Goal: Task Accomplishment & Management: Manage account settings

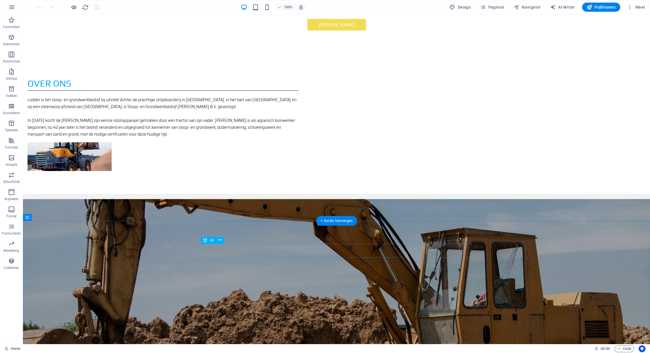
scroll to position [478, 0]
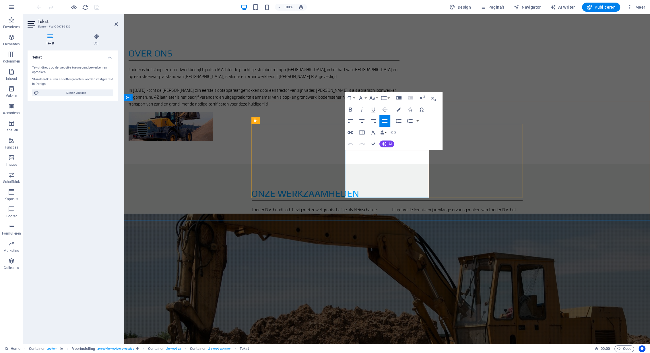
click at [433, 170] on icon "button" at bounding box center [433, 172] width 7 height 7
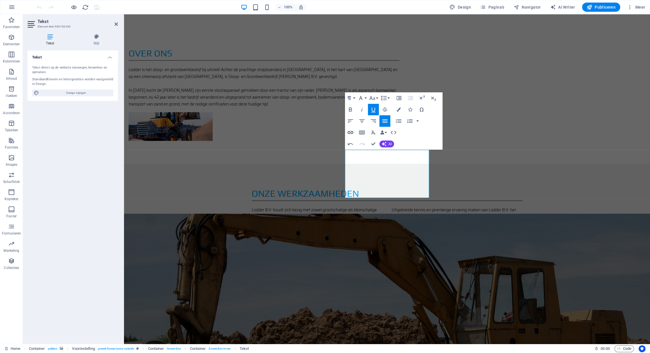
click at [352, 132] on icon "button" at bounding box center [350, 132] width 7 height 7
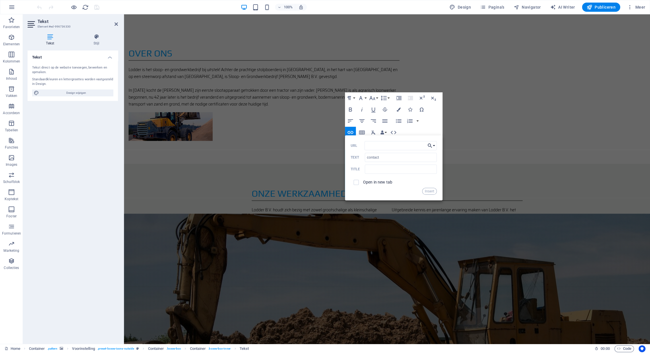
click at [434, 147] on button "Choose Link" at bounding box center [431, 145] width 11 height 9
click at [375, 146] on input "URL" at bounding box center [401, 145] width 72 height 9
click at [387, 133] on button "Data Bindings" at bounding box center [384, 132] width 8 height 11
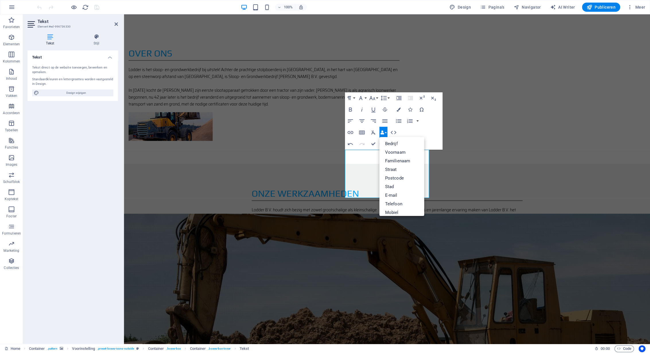
click at [425, 129] on div "Paragraph Format Normal Heading 1 Heading 2 Heading 3 Heading 4 Heading 5 Headi…" at bounding box center [394, 120] width 98 height 57
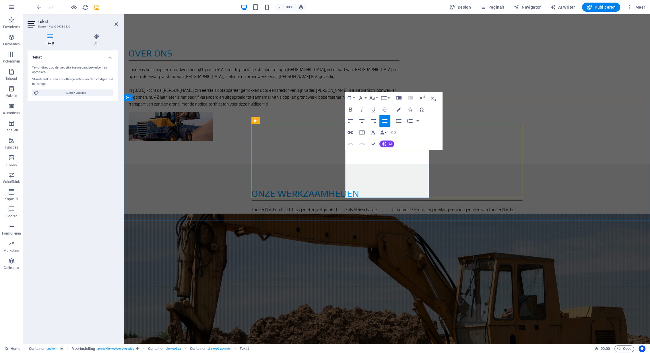
click at [350, 133] on icon "button" at bounding box center [350, 132] width 7 height 7
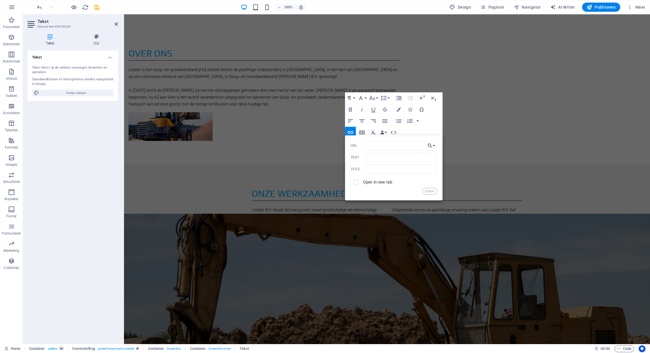
click at [434, 145] on button "Choose Link" at bounding box center [431, 145] width 11 height 9
click at [374, 145] on input "URL" at bounding box center [401, 145] width 72 height 9
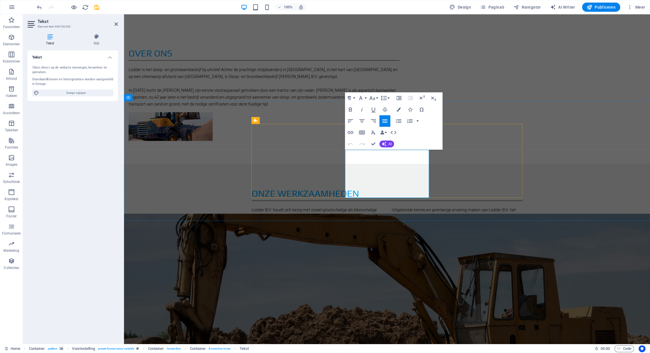
click at [349, 133] on icon "button" at bounding box center [350, 132] width 7 height 7
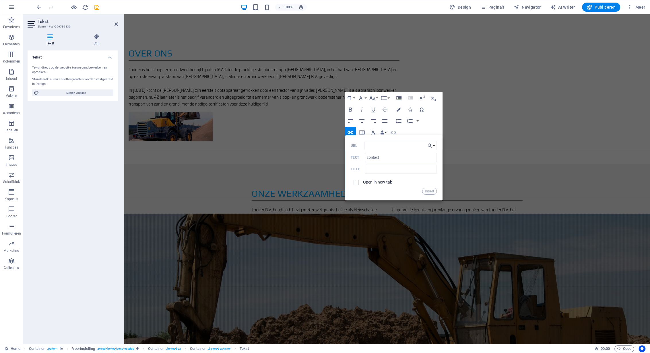
type input "https://www.lodderbv.nl/#ed-996736390"
click at [430, 189] on button "Insert" at bounding box center [429, 191] width 15 height 7
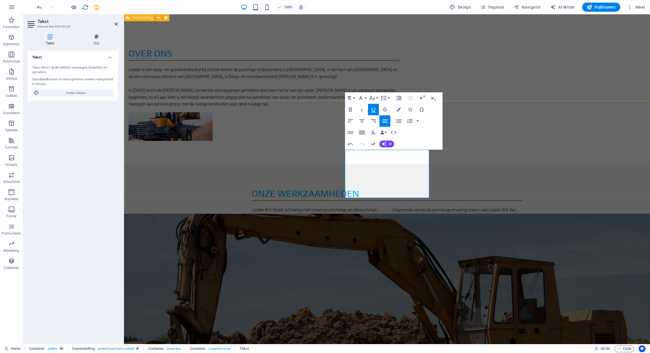
click at [600, 164] on div "onze werkzaamheden Lodder B.V. houdt zich bezig met zowel grootschalige als kle…" at bounding box center [387, 210] width 526 height 93
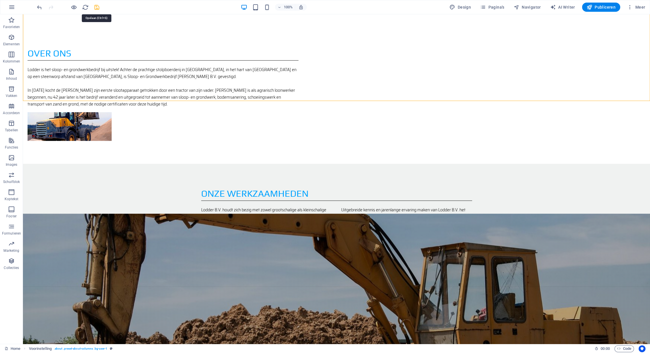
click at [98, 8] on icon "save" at bounding box center [97, 7] width 7 height 7
click at [604, 8] on span "Publiceren" at bounding box center [601, 7] width 29 height 6
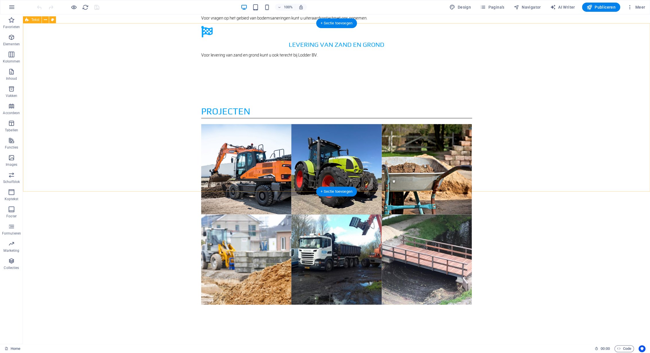
scroll to position [896, 0]
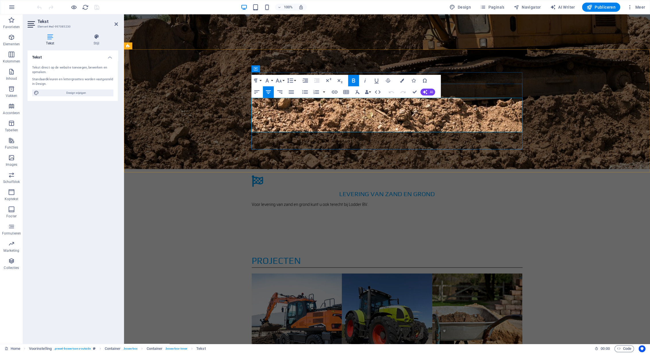
drag, startPoint x: 414, startPoint y: 122, endPoint x: 360, endPoint y: 122, distance: 54.6
click at [388, 106] on icon "button" at bounding box center [387, 107] width 7 height 7
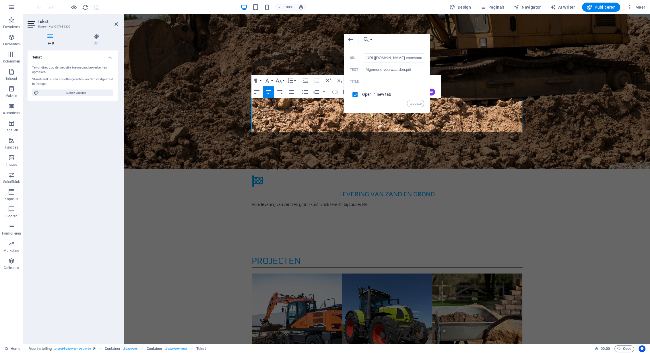
scroll to position [0, 45]
click at [348, 40] on icon "button" at bounding box center [350, 39] width 7 height 7
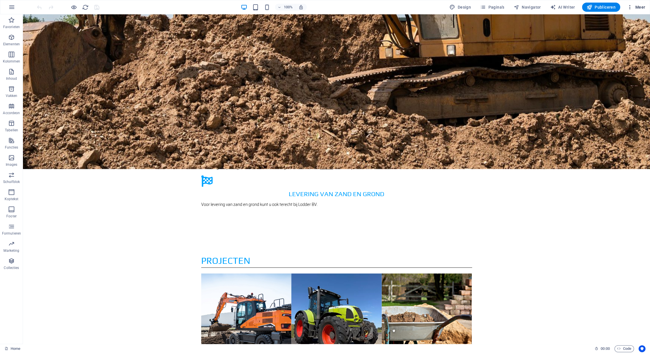
click at [640, 10] on button "Meer" at bounding box center [636, 7] width 23 height 9
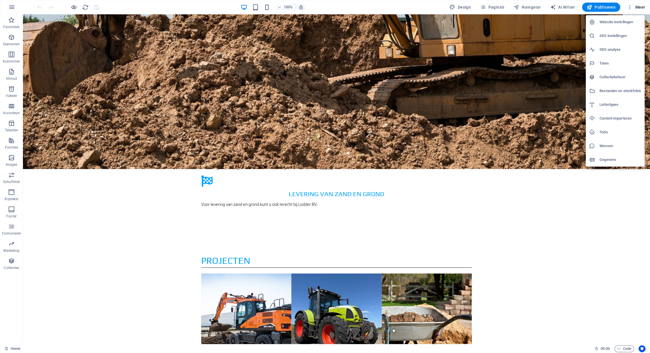
click at [613, 92] on h6 "Bestanden en stockfoto's" at bounding box center [621, 91] width 42 height 7
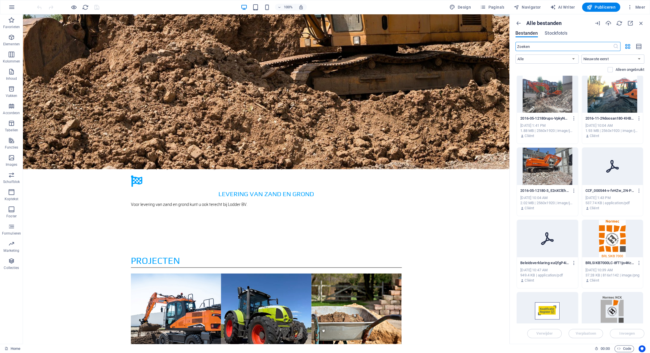
scroll to position [0, 0]
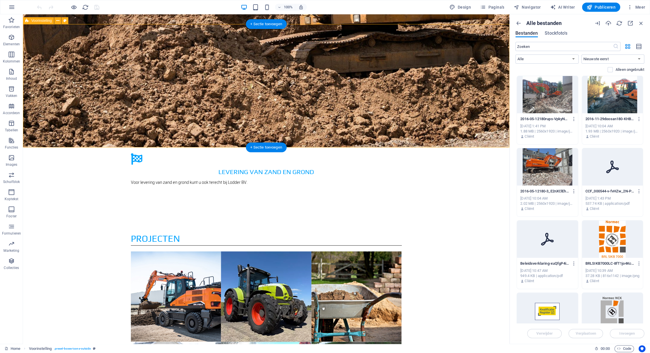
scroll to position [926, 0]
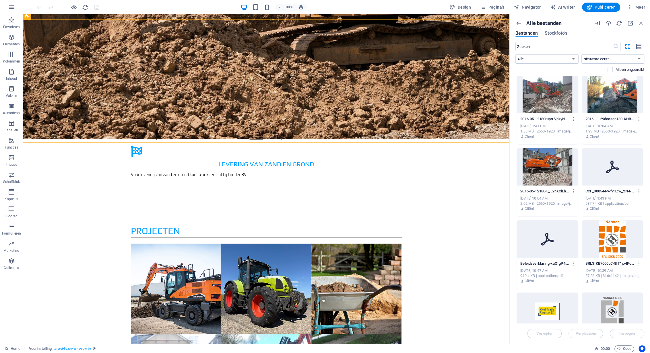
click at [614, 166] on icon at bounding box center [613, 167] width 14 height 14
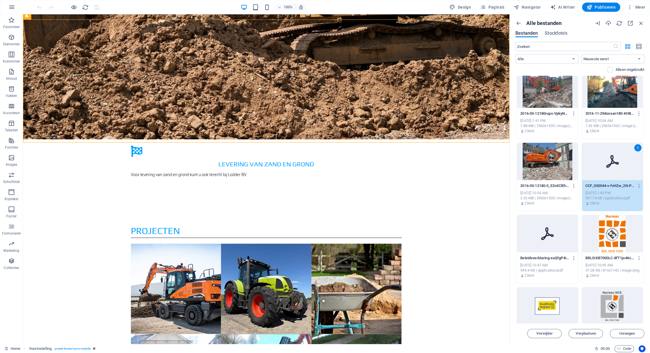
scroll to position [0, 0]
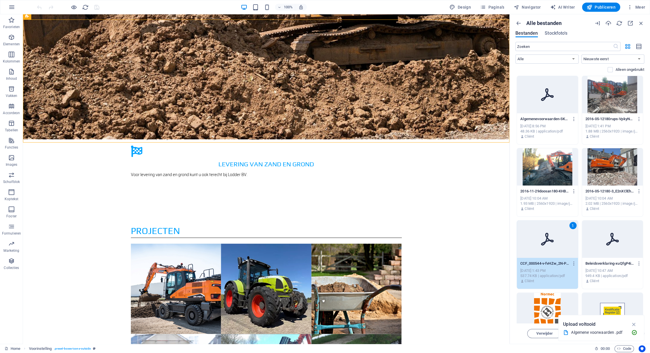
click at [542, 92] on icon at bounding box center [548, 95] width 14 height 14
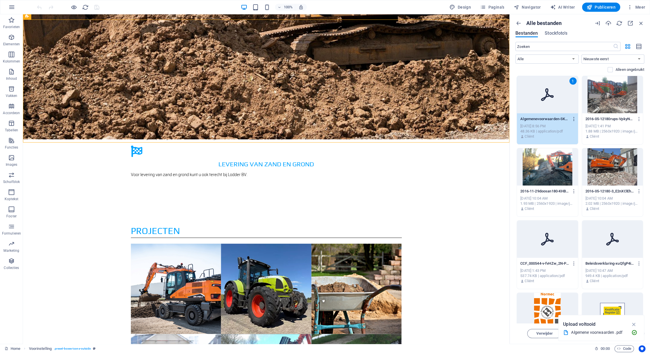
click at [575, 120] on icon "button" at bounding box center [574, 119] width 5 height 5
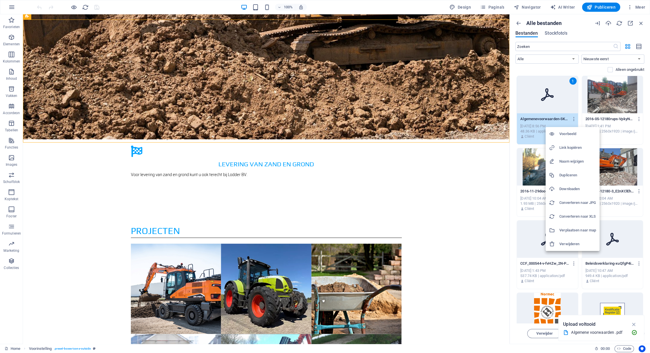
click at [573, 149] on h6 "Link kopiëren" at bounding box center [578, 147] width 37 height 7
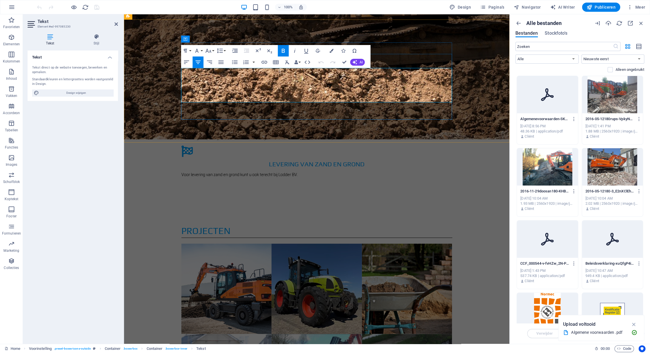
drag, startPoint x: 345, startPoint y: 92, endPoint x: 290, endPoint y: 92, distance: 54.9
drag, startPoint x: 317, startPoint y: 76, endPoint x: 193, endPoint y: 63, distance: 124.7
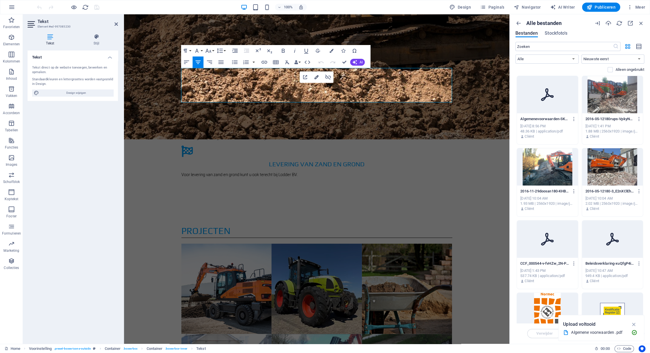
click at [317, 76] on icon "button" at bounding box center [317, 77] width 4 height 4
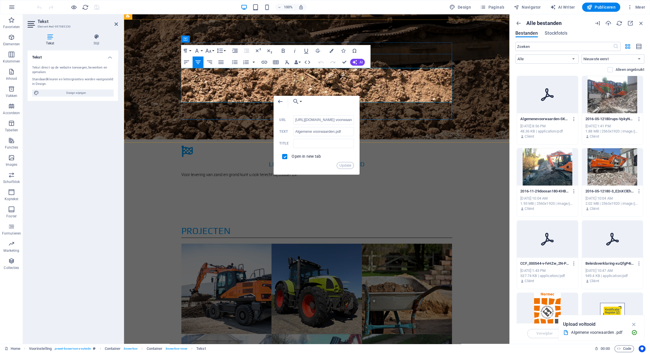
scroll to position [0, 45]
drag, startPoint x: 476, startPoint y: 135, endPoint x: 233, endPoint y: 120, distance: 244.0
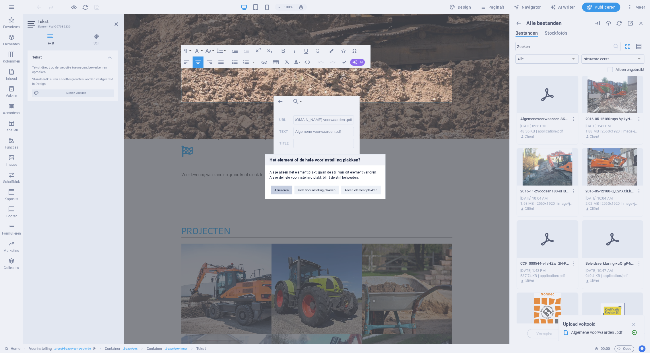
click at [282, 192] on button "Annuleren" at bounding box center [281, 190] width 21 height 9
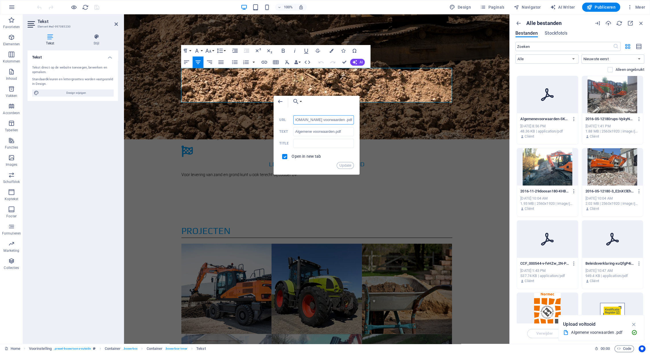
click at [309, 120] on input "https://www.lodderbv.nl/uploads/Algemene voorwaarden .pdf" at bounding box center [323, 119] width 61 height 9
paste input "[URL][DOMAIN_NAME]"
type input "[URL][DOMAIN_NAME]"
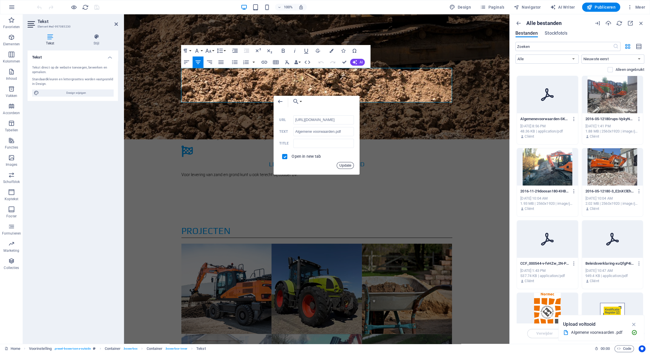
click at [349, 166] on button "Update" at bounding box center [345, 165] width 17 height 7
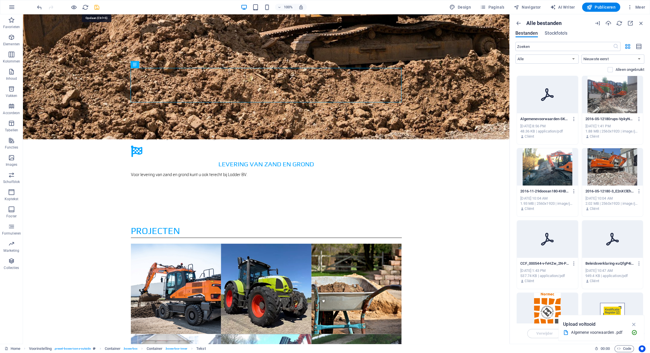
click at [98, 6] on icon "save" at bounding box center [97, 7] width 7 height 7
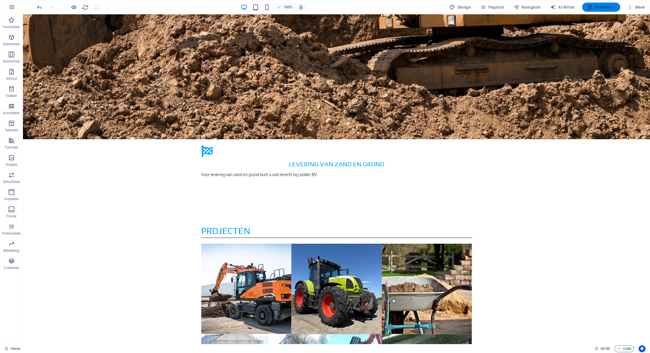
click at [600, 8] on span "Publiceren" at bounding box center [601, 7] width 29 height 6
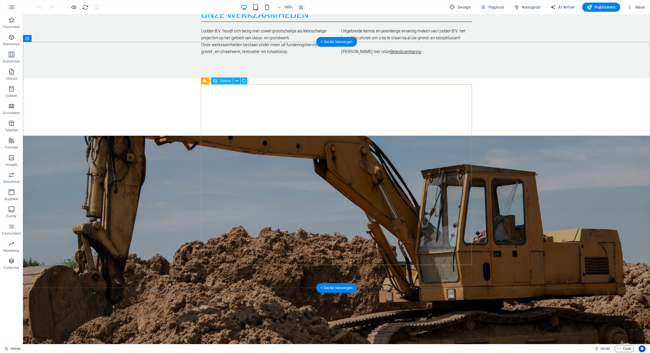
scroll to position [806, 0]
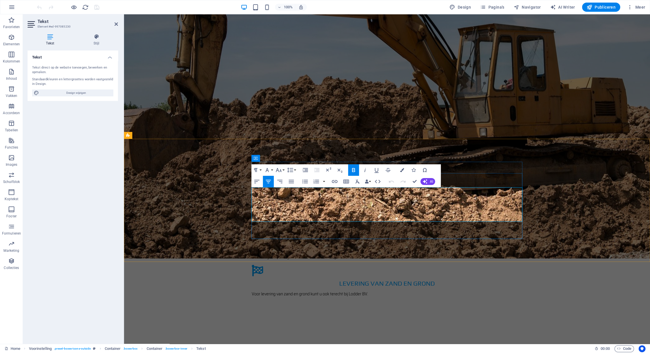
click at [399, 196] on icon "button" at bounding box center [399, 196] width 6 height 5
click at [334, 180] on icon "button" at bounding box center [334, 181] width 7 height 7
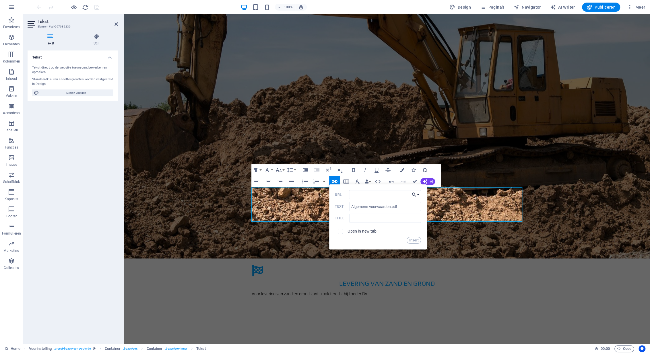
click at [420, 195] on button "Choose Link" at bounding box center [415, 194] width 11 height 9
click at [386, 194] on input "URL" at bounding box center [385, 194] width 72 height 9
paste input "[URL][DOMAIN_NAME]"
type input "[URL][DOMAIN_NAME]"
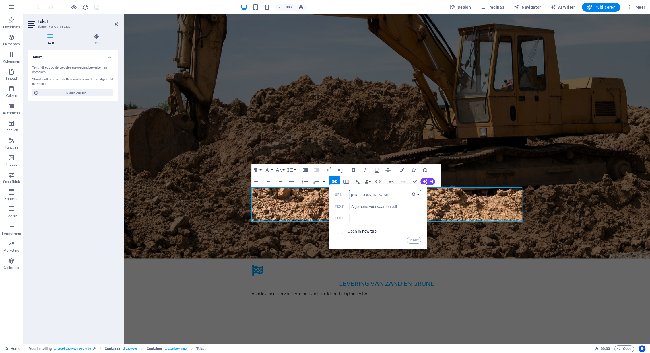
drag, startPoint x: 378, startPoint y: 193, endPoint x: 315, endPoint y: 193, distance: 63.2
click at [349, 193] on input "[URL][DOMAIN_NAME]" at bounding box center [385, 194] width 72 height 9
click at [391, 195] on input "[URL][DOMAIN_NAME]" at bounding box center [385, 194] width 72 height 9
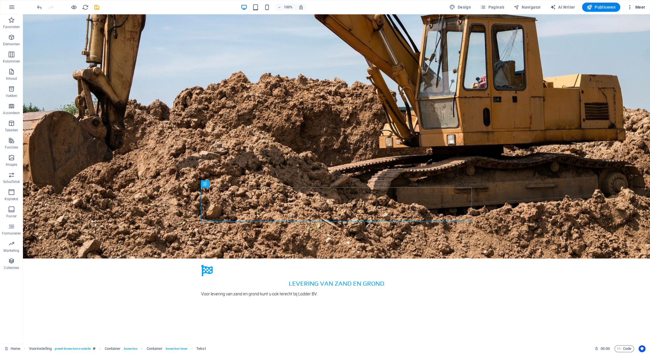
click at [638, 7] on span "Meer" at bounding box center [636, 7] width 18 height 6
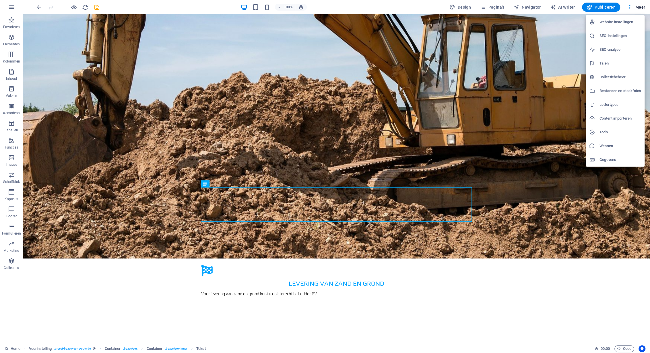
click at [331, 213] on div at bounding box center [325, 176] width 650 height 353
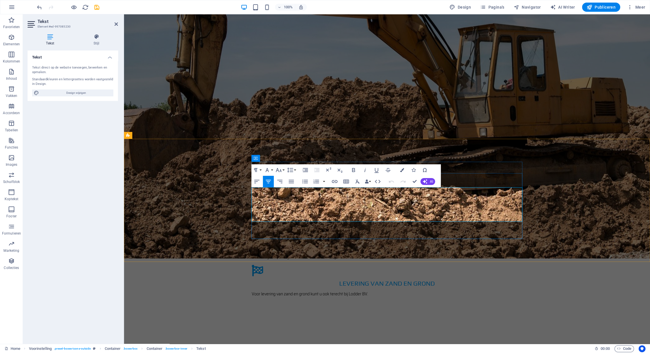
click at [335, 181] on icon "button" at bounding box center [334, 181] width 7 height 7
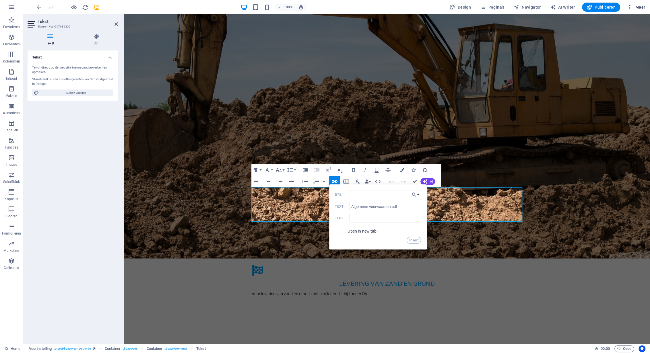
click at [631, 9] on icon "button" at bounding box center [630, 7] width 6 height 6
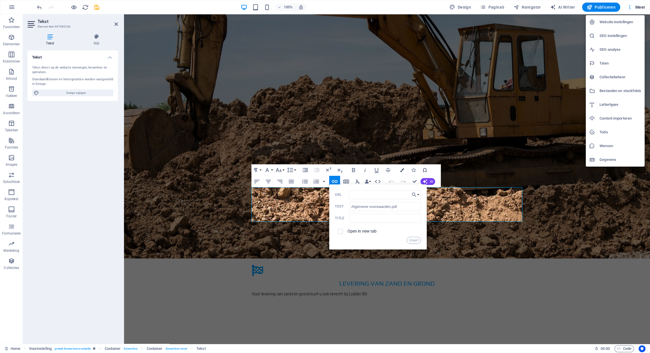
click at [613, 94] on h6 "Bestanden en stockfoto's" at bounding box center [621, 91] width 42 height 7
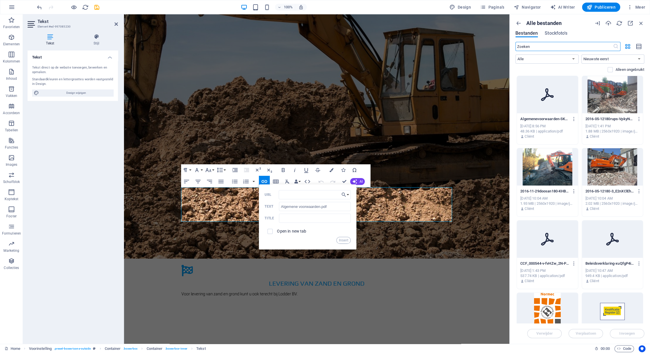
click at [549, 89] on icon at bounding box center [548, 95] width 14 height 14
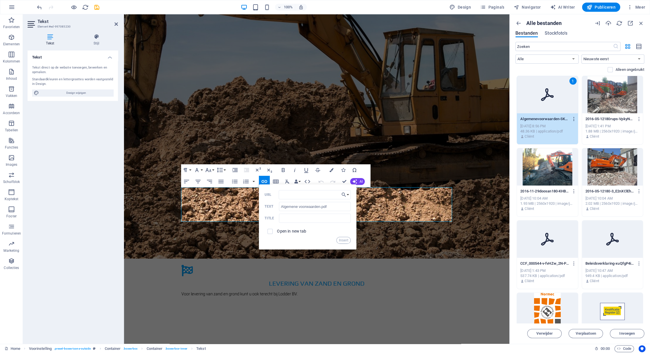
click at [573, 119] on icon "button" at bounding box center [574, 119] width 5 height 5
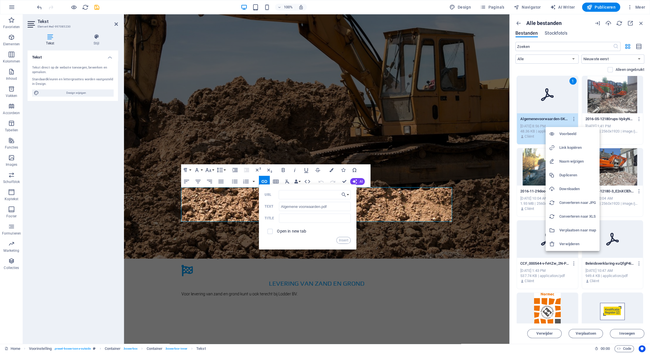
click at [577, 232] on h6 "Verplaatsen naar map" at bounding box center [578, 230] width 37 height 7
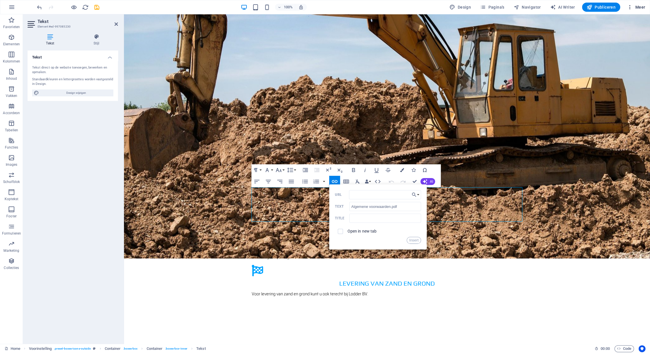
click at [640, 6] on span "Meer" at bounding box center [636, 7] width 18 height 6
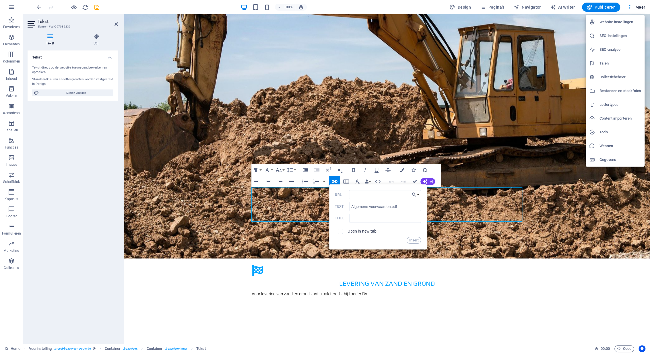
click at [616, 92] on h6 "Bestanden en stockfoto's" at bounding box center [621, 91] width 42 height 7
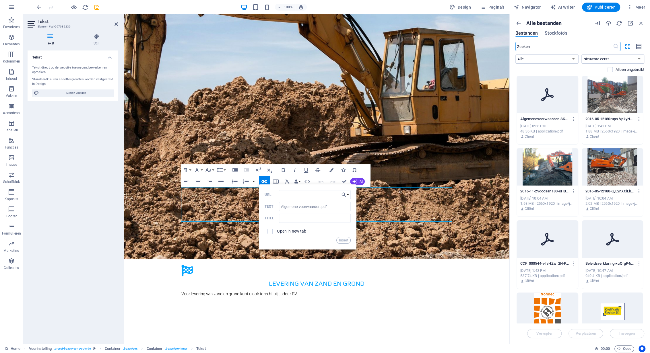
click at [559, 92] on div at bounding box center [547, 94] width 61 height 37
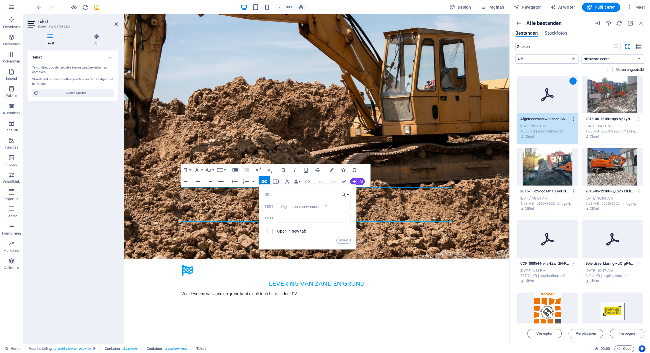
click at [575, 120] on icon "button" at bounding box center [574, 119] width 5 height 5
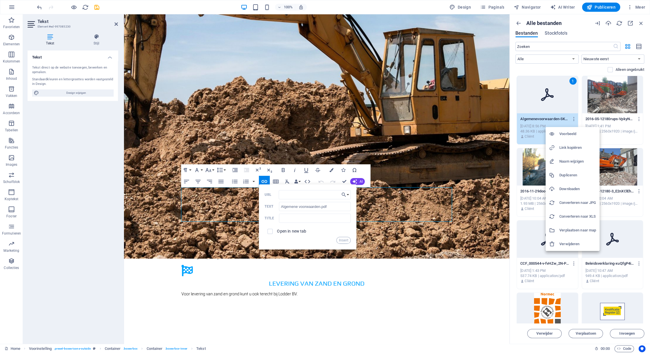
click at [571, 148] on h6 "Link kopiëren" at bounding box center [578, 147] width 37 height 7
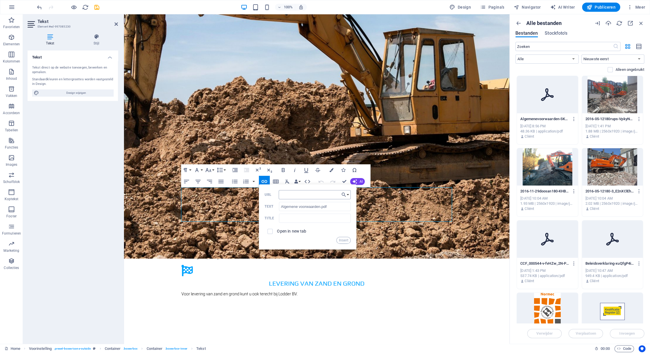
click at [290, 197] on input "URL" at bounding box center [315, 194] width 72 height 9
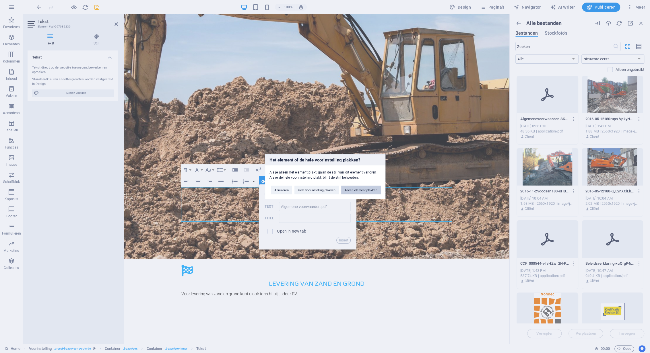
click at [361, 192] on button "Alleen element plakken" at bounding box center [361, 190] width 40 height 9
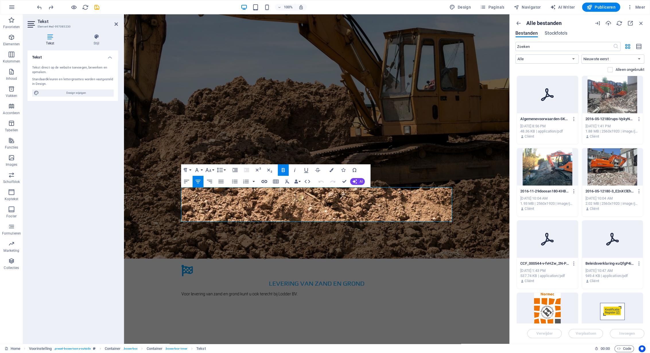
click at [266, 182] on icon "button" at bounding box center [265, 181] width 6 height 3
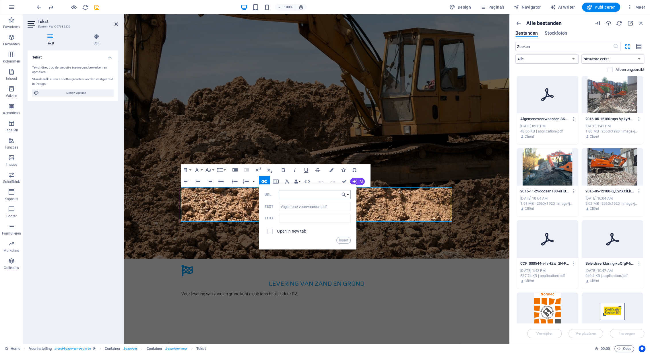
click at [287, 194] on input "URL" at bounding box center [315, 194] width 72 height 9
type input "[URL][DOMAIN_NAME]"
click at [343, 241] on button "Insert" at bounding box center [344, 240] width 15 height 7
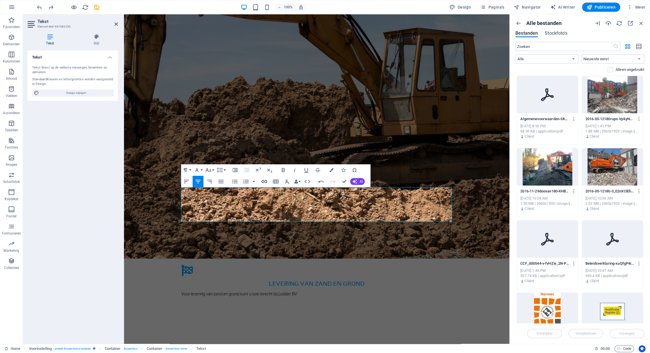
click at [266, 181] on icon "button" at bounding box center [264, 181] width 7 height 7
type input "Algemene voorwaarden.pdf"
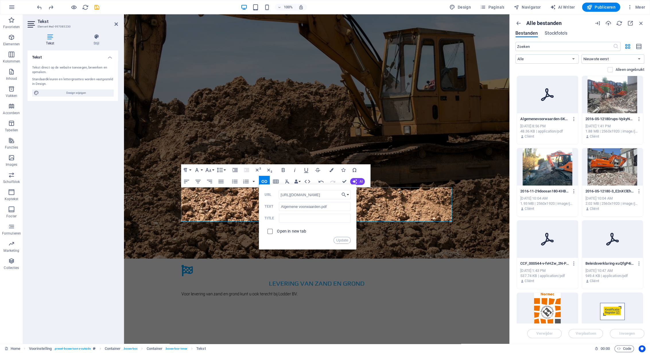
click at [271, 233] on input "checkbox" at bounding box center [269, 230] width 5 height 5
checkbox input "true"
click at [343, 241] on button "Update" at bounding box center [342, 240] width 17 height 7
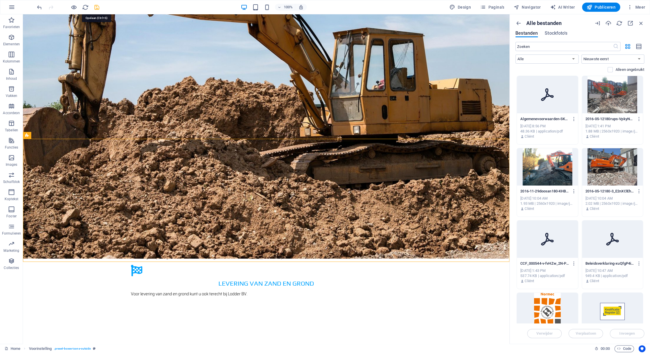
click at [96, 5] on icon "save" at bounding box center [97, 7] width 7 height 7
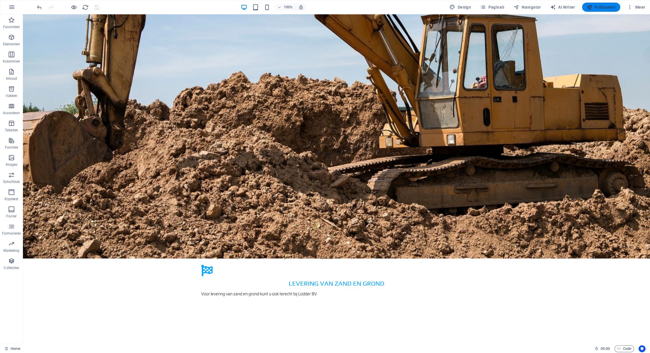
click at [600, 7] on span "Publiceren" at bounding box center [601, 7] width 29 height 6
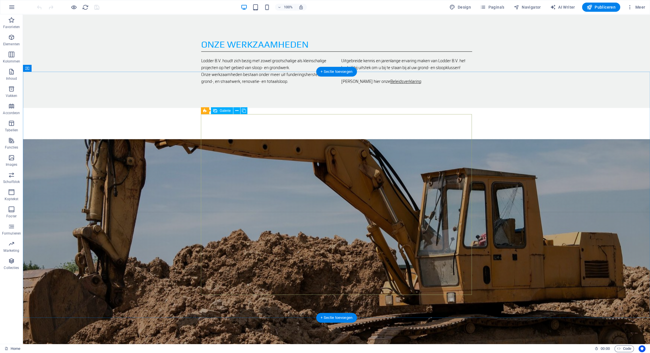
scroll to position [806, 0]
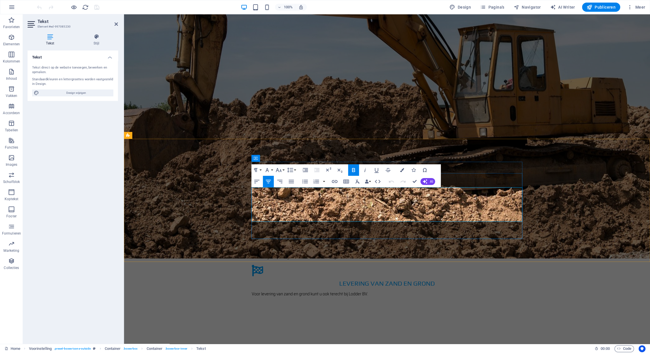
drag, startPoint x: 411, startPoint y: 212, endPoint x: 495, endPoint y: 222, distance: 85.0
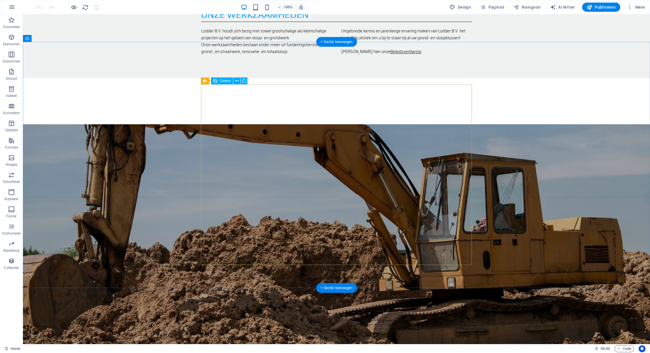
scroll to position [836, 0]
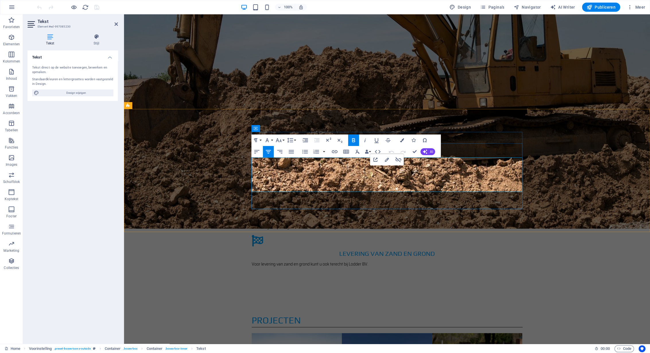
click at [387, 161] on icon "button" at bounding box center [387, 160] width 4 height 4
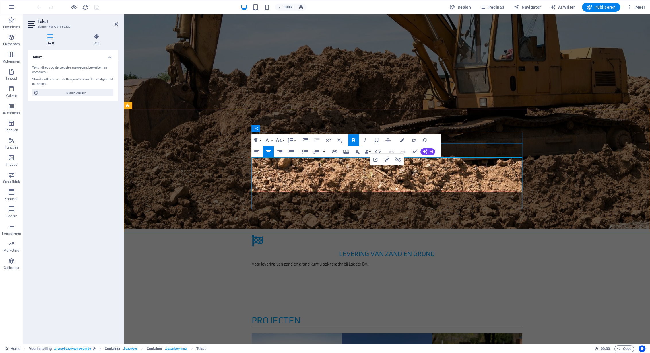
click at [387, 162] on icon "button" at bounding box center [387, 160] width 7 height 7
type input "BRL SIKB 7000.pdf"
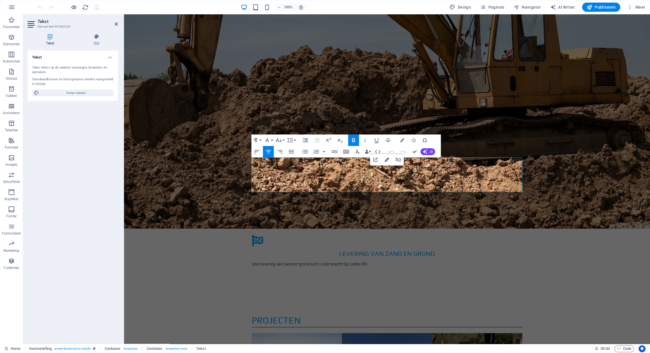
checkbox input "true"
click at [117, 24] on icon at bounding box center [116, 24] width 3 height 5
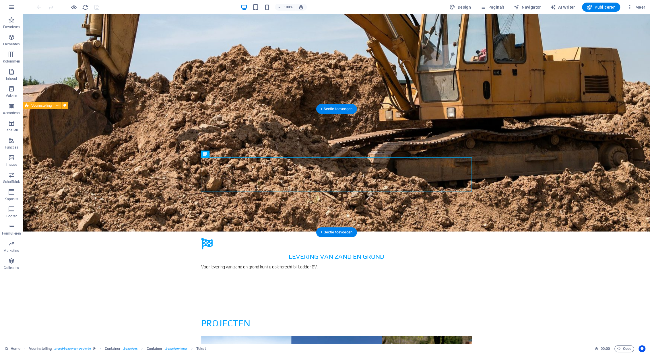
scroll to position [836, 0]
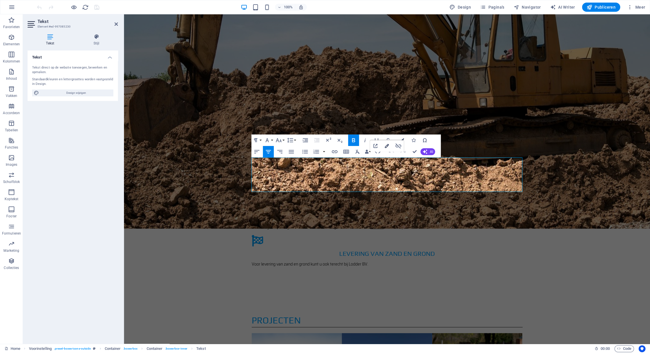
click at [387, 147] on icon "button" at bounding box center [387, 146] width 7 height 7
drag, startPoint x: 430, startPoint y: 187, endPoint x: 418, endPoint y: 183, distance: 12.3
drag, startPoint x: 416, startPoint y: 182, endPoint x: 359, endPoint y: 180, distance: 57.2
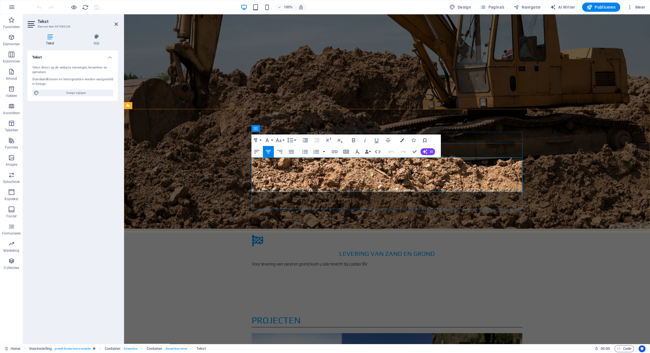
click at [644, 8] on span "Meer" at bounding box center [636, 7] width 18 height 6
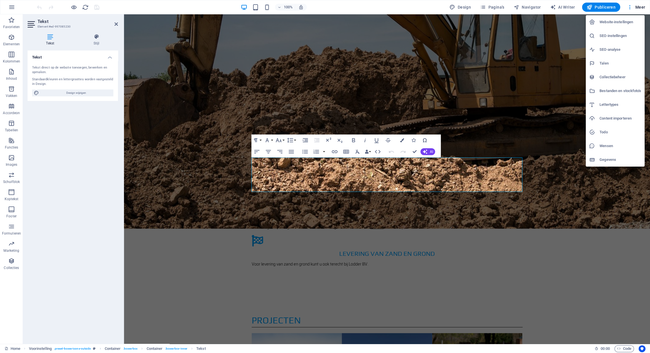
click at [615, 76] on h6 "Collectiebeheer" at bounding box center [621, 77] width 42 height 7
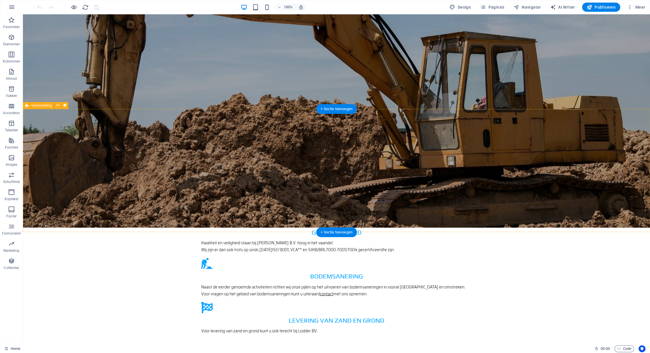
scroll to position [836, 0]
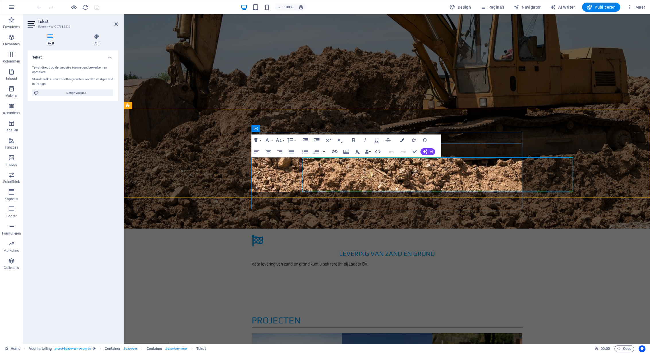
click at [335, 152] on icon "button" at bounding box center [334, 151] width 7 height 7
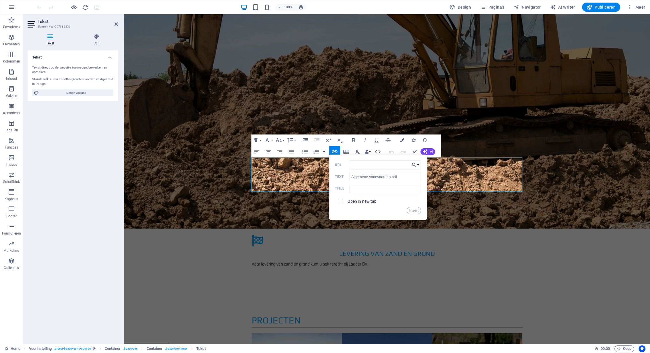
type input "[DOMAIN_NAME][URL]"
drag, startPoint x: 409, startPoint y: 165, endPoint x: 411, endPoint y: 170, distance: 5.1
click at [410, 166] on input "www.lodderbv.nl/documenten/lodderbv.nl/" at bounding box center [385, 165] width 72 height 9
paste input "Algemene voorwaarden.pdf"
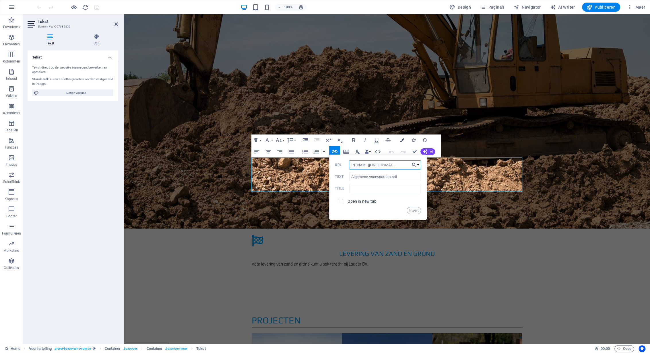
scroll to position [0, 57]
type input "www.lodderbv.nl/documenten/lodderbv.nl/Algemene voorwaarden.pdf"
click at [356, 203] on label "Open in new tab" at bounding box center [361, 201] width 29 height 5
checkbox input "true"
click at [416, 211] on button "Insert" at bounding box center [414, 210] width 15 height 7
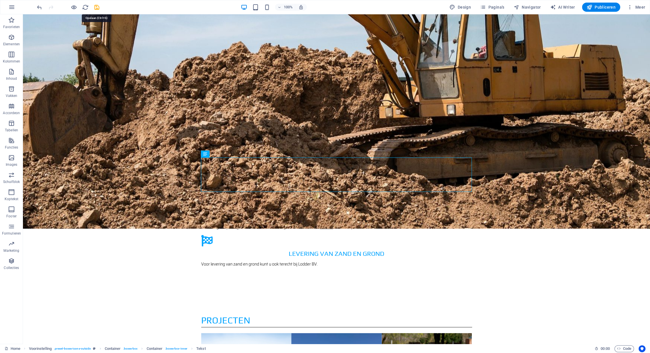
click at [94, 7] on icon "save" at bounding box center [97, 7] width 7 height 7
click at [606, 7] on span "Publiceren" at bounding box center [601, 7] width 29 height 6
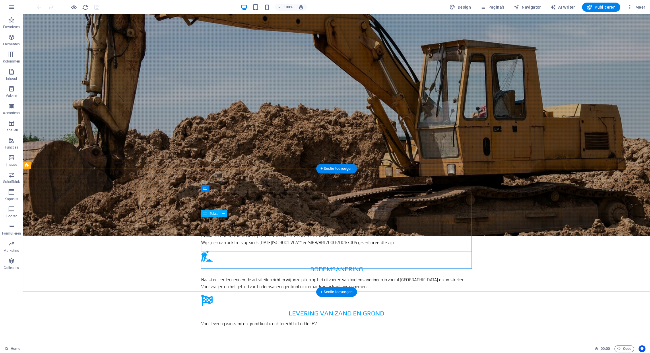
scroll to position [926, 0]
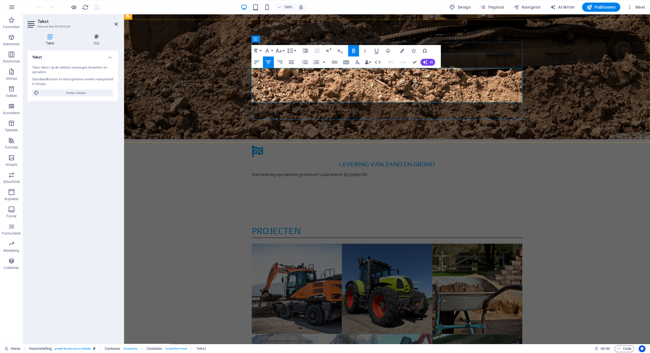
click at [387, 79] on icon "button" at bounding box center [387, 77] width 7 height 7
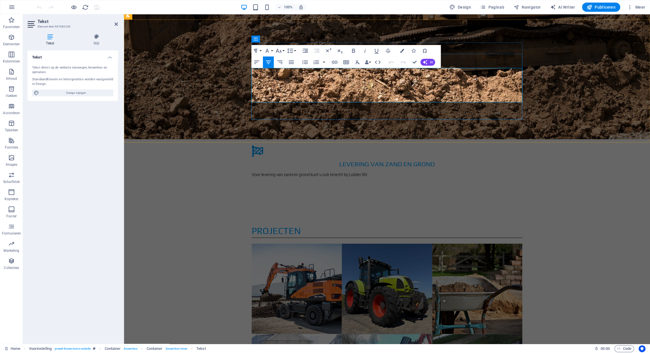
scroll to position [0, 128]
click at [45, 39] on icon at bounding box center [50, 37] width 45 height 6
click at [98, 36] on icon at bounding box center [96, 37] width 43 height 6
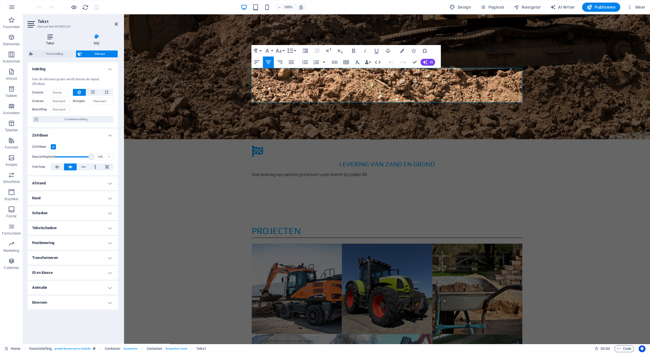
click at [51, 38] on icon at bounding box center [50, 37] width 45 height 6
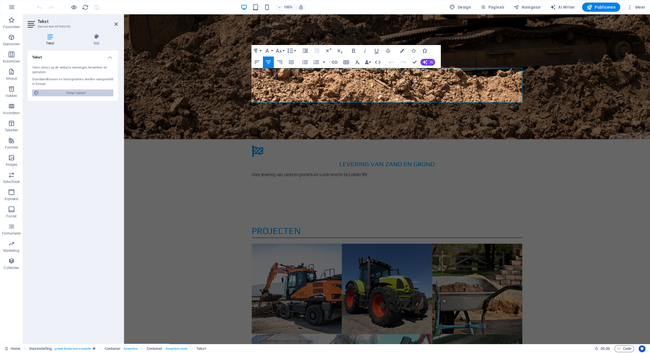
click at [70, 93] on span "Design wijzigen" at bounding box center [76, 93] width 71 height 7
select select "400"
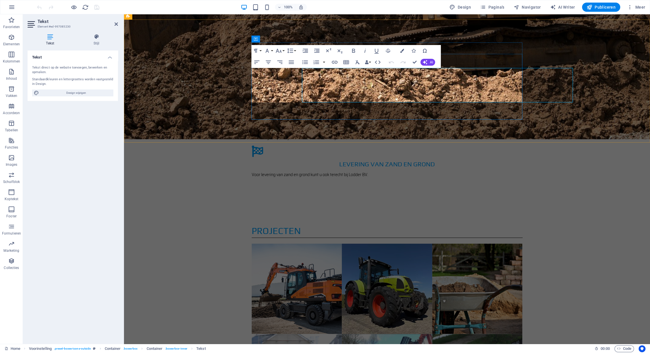
click at [387, 77] on icon "button" at bounding box center [387, 77] width 7 height 7
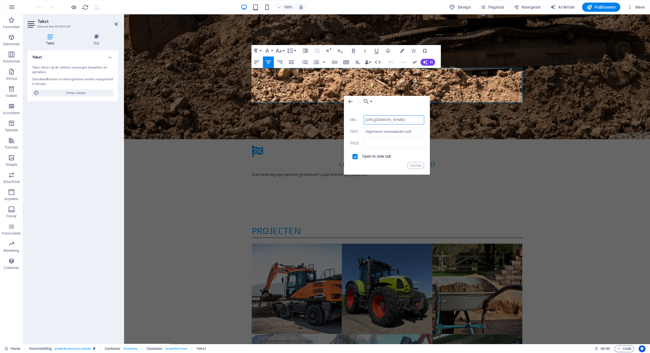
click at [392, 121] on input "https://cdn1.site-media.eu/images/document/19745776/Algemenevoorwaarden-SKxjXNP…" at bounding box center [394, 119] width 61 height 9
click at [399, 119] on input "URL" at bounding box center [394, 119] width 61 height 9
paste input "https://www.lodderbv.nl/documenten/Algemene voorwaarden.pdf"
type input "https://www.lodderbv.nl/documenten/Algemene voorwaarden.pdf"
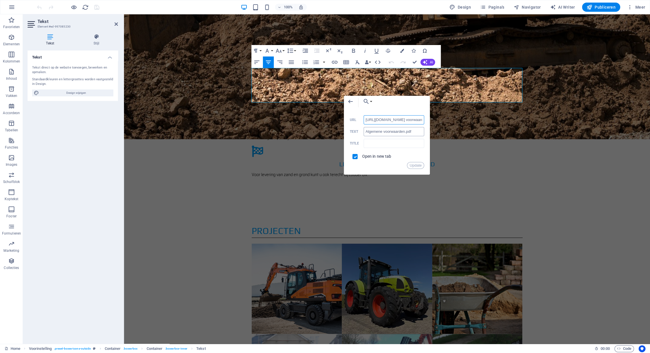
scroll to position [0, 51]
click at [418, 165] on button "Update" at bounding box center [415, 165] width 17 height 7
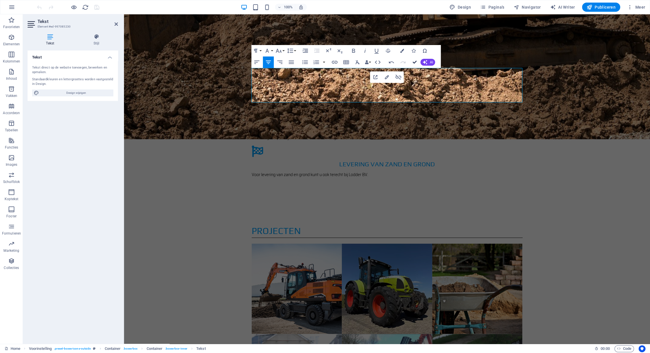
drag, startPoint x: 417, startPoint y: 63, endPoint x: 393, endPoint y: 49, distance: 27.8
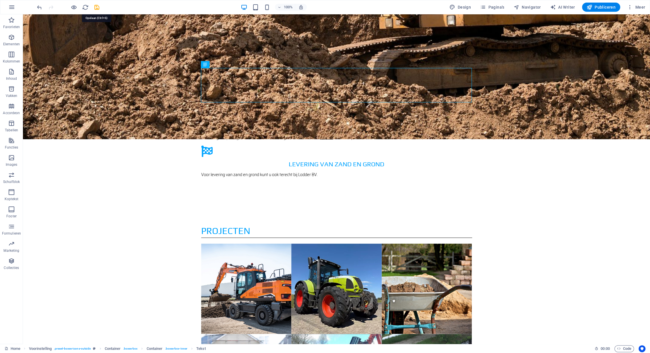
click at [98, 8] on icon "save" at bounding box center [97, 7] width 7 height 7
click at [598, 5] on span "Publiceren" at bounding box center [601, 7] width 29 height 6
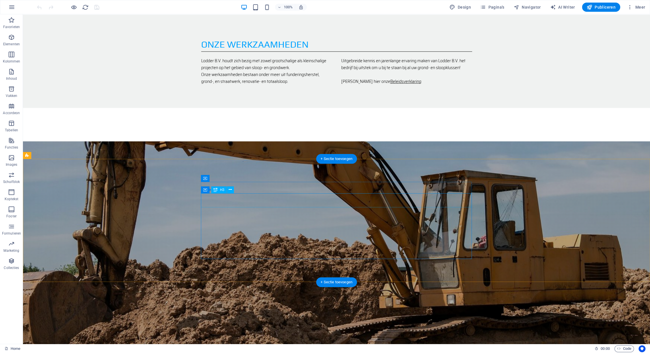
scroll to position [866, 0]
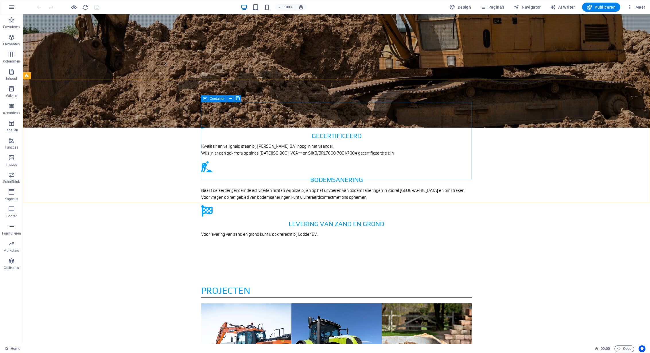
click at [215, 99] on span "Container" at bounding box center [217, 98] width 15 height 3
click at [217, 98] on span "Container" at bounding box center [217, 98] width 15 height 3
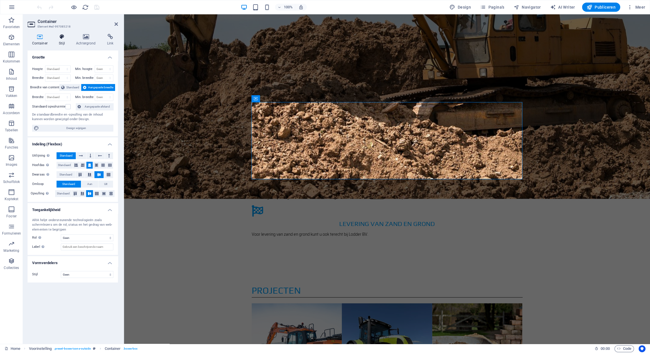
click at [62, 40] on h4 "Stijl" at bounding box center [63, 40] width 17 height 12
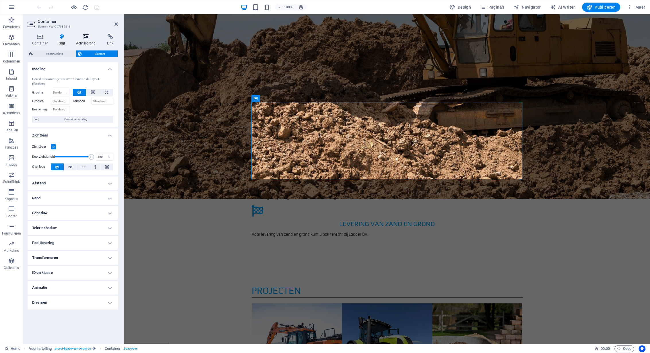
click at [85, 40] on h4 "Achtergrond" at bounding box center [87, 40] width 31 height 12
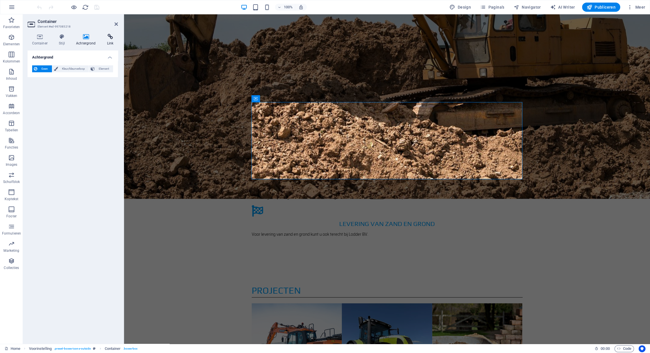
click at [110, 38] on icon at bounding box center [111, 37] width 16 height 6
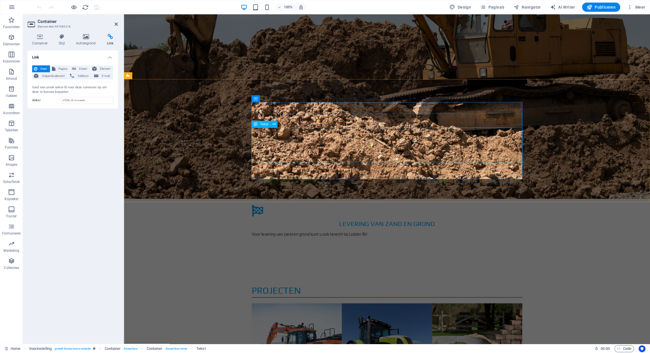
click at [262, 123] on span "Tekst" at bounding box center [264, 124] width 8 height 3
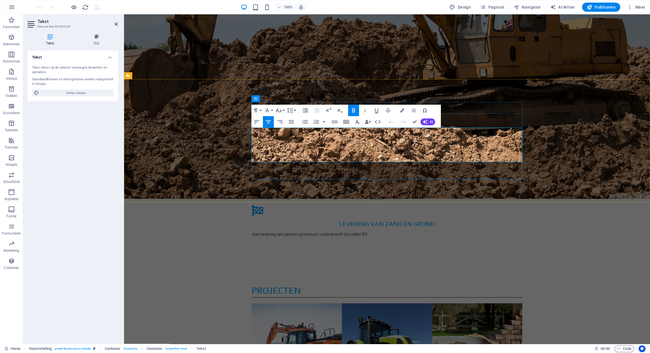
click at [387, 130] on icon "button" at bounding box center [387, 130] width 7 height 7
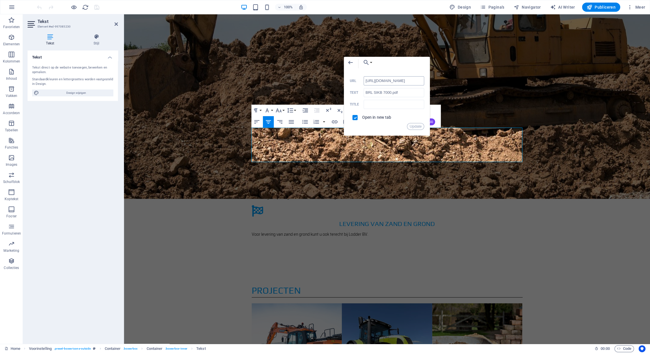
scroll to position [0, 0]
drag, startPoint x: 389, startPoint y: 80, endPoint x: 326, endPoint y: 80, distance: 62.6
click at [364, 80] on input "https://cdn1.site-media.eu/images/document/19692145/CCF_000544-v-fvHZw_2N-PxYdk…" at bounding box center [394, 80] width 61 height 9
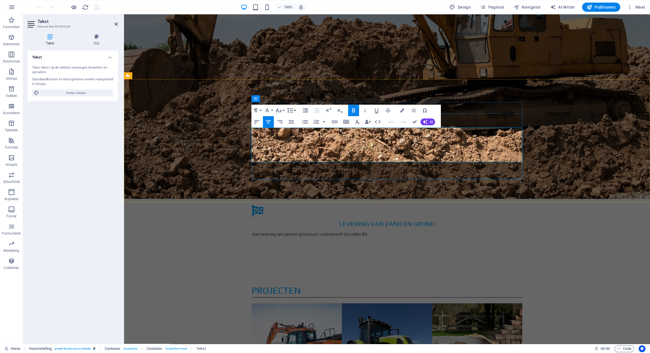
click at [388, 138] on icon "button" at bounding box center [387, 137] width 7 height 7
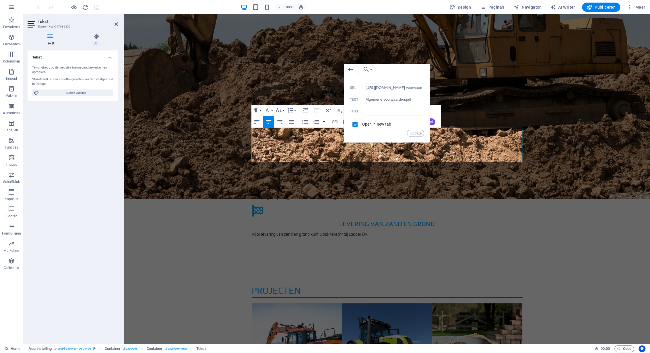
scroll to position [0, 51]
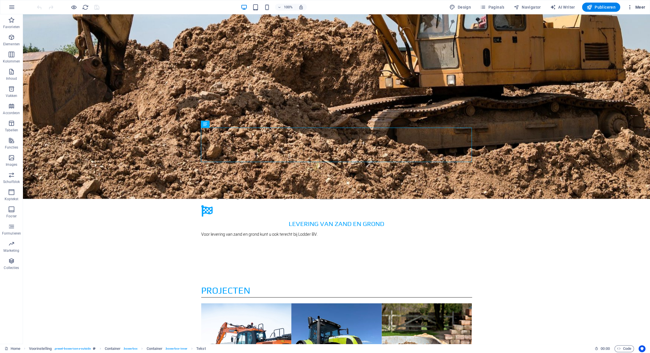
click at [641, 6] on span "Meer" at bounding box center [636, 7] width 18 height 6
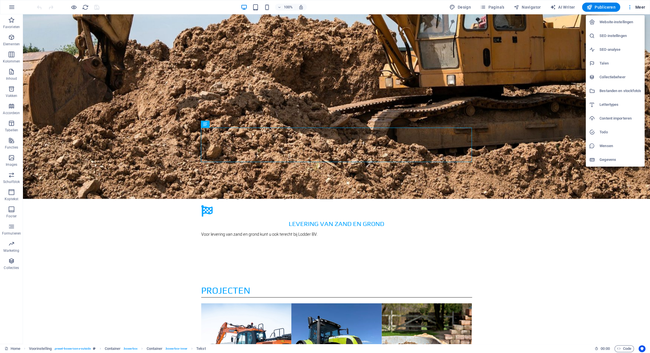
click at [618, 91] on h6 "Bestanden en stockfoto's" at bounding box center [621, 91] width 42 height 7
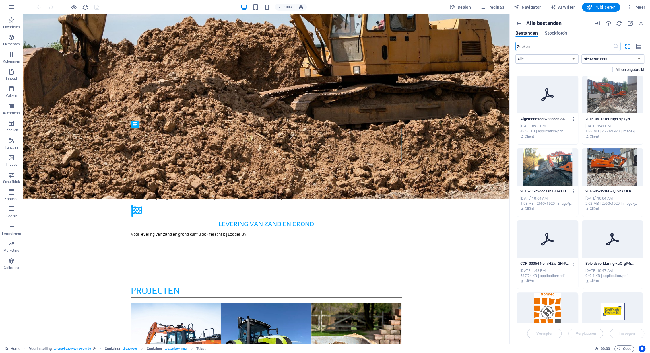
click at [547, 94] on icon at bounding box center [547, 94] width 13 height 13
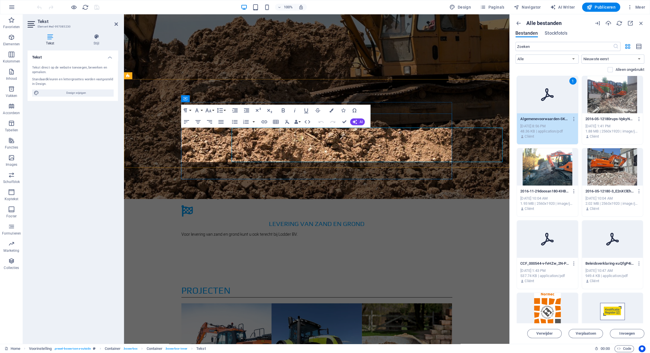
click at [265, 122] on icon "button" at bounding box center [265, 122] width 6 height 3
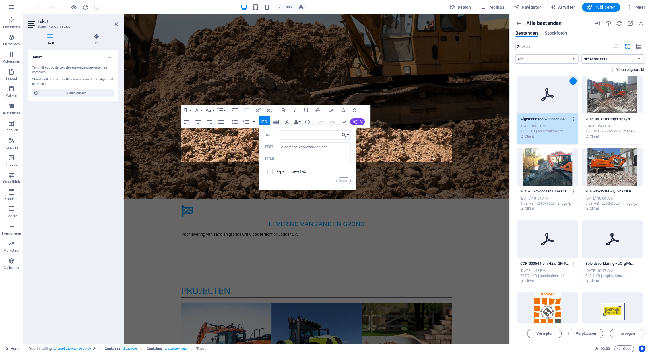
click at [345, 136] on icon "button" at bounding box center [344, 135] width 6 height 7
click at [321, 181] on p "Bestand kiezen..." at bounding box center [325, 180] width 39 height 9
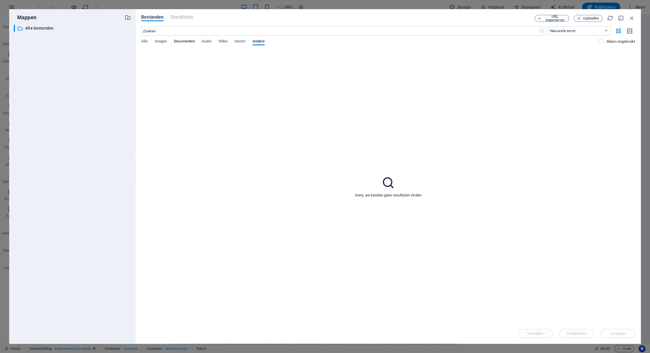
click at [185, 40] on span "Documenten" at bounding box center [184, 42] width 21 height 8
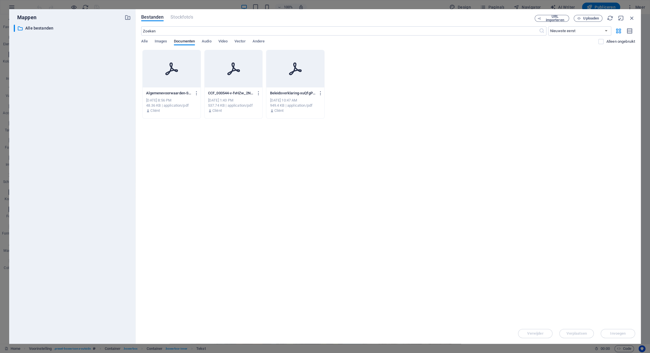
click at [168, 75] on icon at bounding box center [172, 69] width 14 height 14
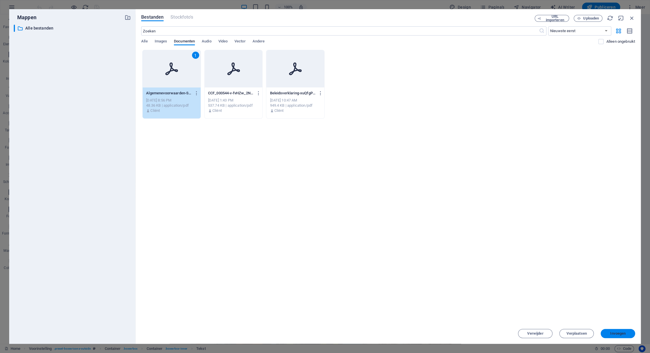
click at [613, 333] on span "Invoegen" at bounding box center [618, 333] width 16 height 3
type input "https://cdn1.site-media.eu/images/document/19745776/Algemenevoorwaarden-SKxjXNP…"
checkbox input "true"
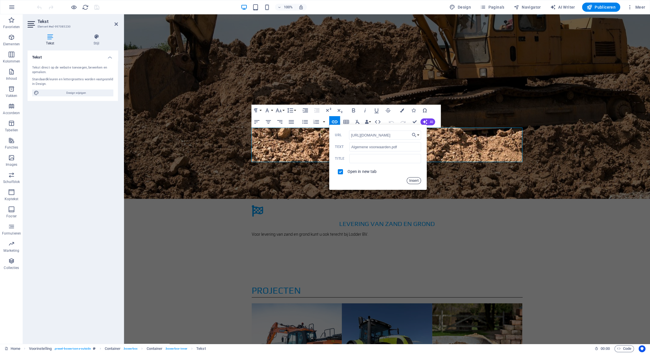
click at [415, 181] on button "Insert" at bounding box center [414, 180] width 15 height 7
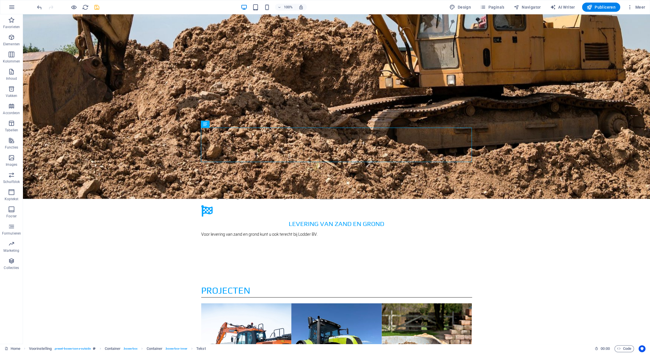
click at [96, 6] on icon "save" at bounding box center [97, 7] width 7 height 7
click at [601, 7] on span "Publiceren" at bounding box center [601, 7] width 29 height 6
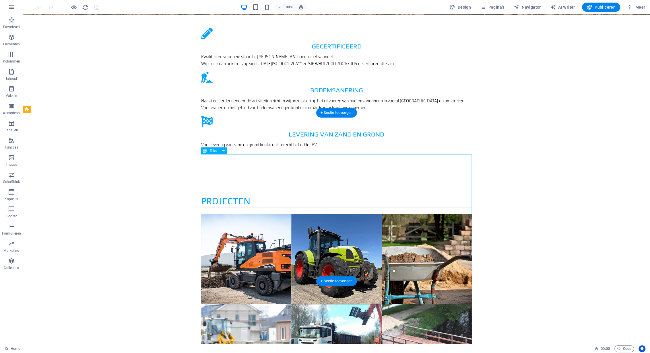
scroll to position [836, 0]
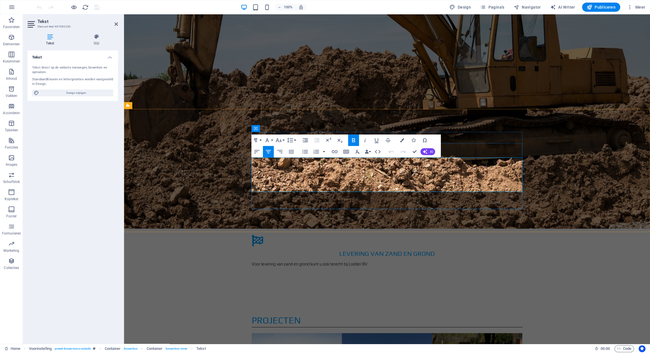
click at [388, 168] on icon "button" at bounding box center [387, 166] width 7 height 7
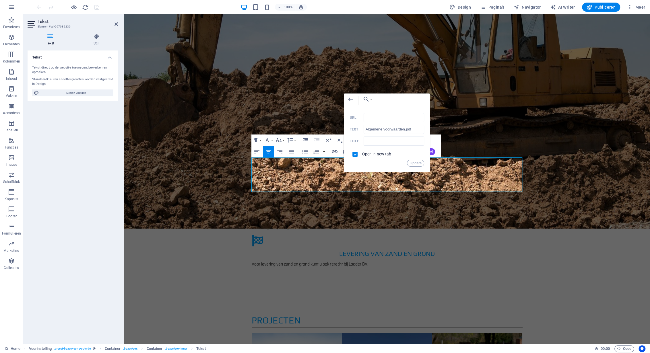
scroll to position [0, 0]
type input "[URL][DOMAIN_NAME] voorwaarden.pdf"
click at [376, 119] on input "URL" at bounding box center [394, 117] width 61 height 9
click at [396, 117] on input "URL" at bounding box center [394, 117] width 61 height 9
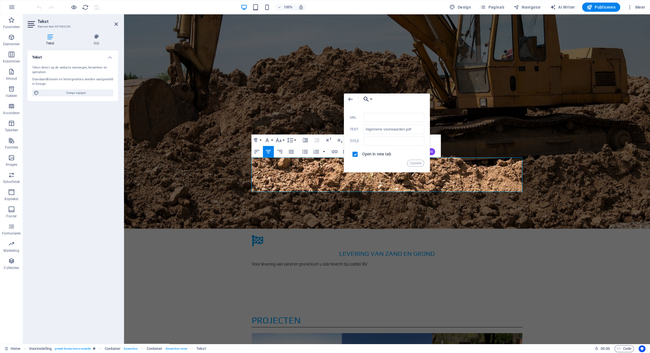
click at [371, 100] on button "Choose Link" at bounding box center [366, 99] width 13 height 11
click at [378, 145] on p "Bestand kiezen..." at bounding box center [385, 145] width 39 height 9
checkbox input "false"
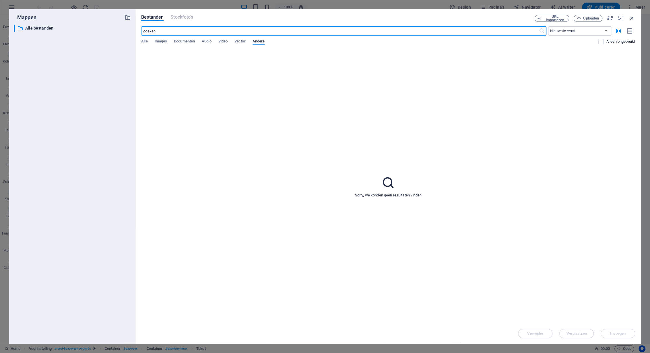
click at [183, 39] on div "​ Nieuwste eerst Oudste eerst Naam (A-Z) Naam (Z-A) Grootte (0-9) Grootte (9-0)…" at bounding box center [388, 38] width 494 height 24
click at [183, 42] on span "Documenten" at bounding box center [184, 42] width 21 height 8
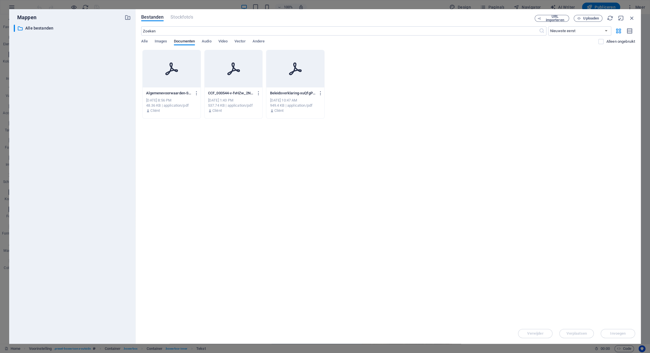
click at [170, 69] on icon at bounding box center [172, 69] width 14 height 14
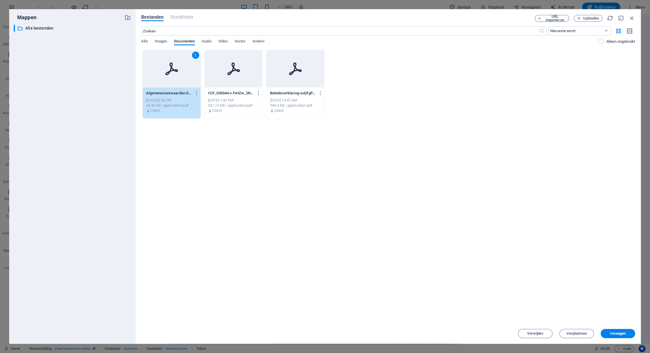
click at [170, 69] on icon at bounding box center [172, 69] width 14 height 14
type input "[URL][DOMAIN_NAME]"
checkbox input "true"
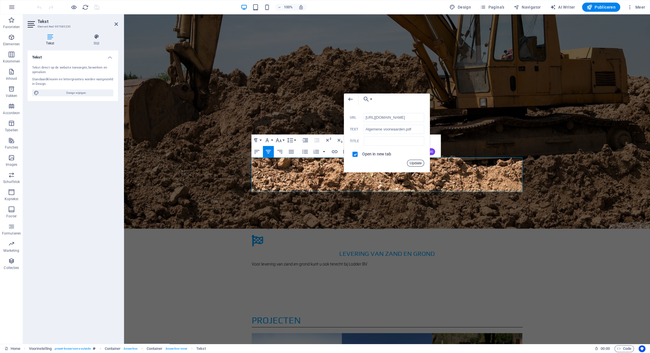
click at [416, 164] on button "Update" at bounding box center [415, 163] width 17 height 7
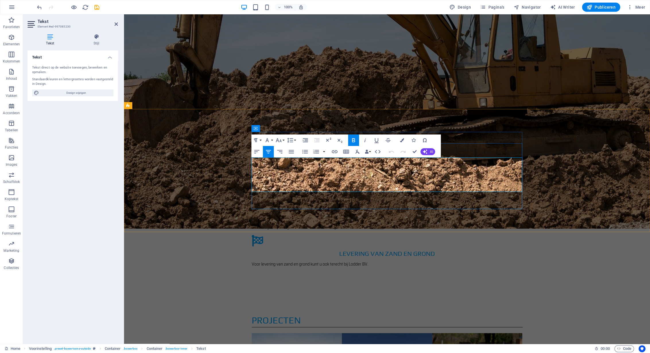
click at [388, 167] on icon "button" at bounding box center [387, 167] width 4 height 4
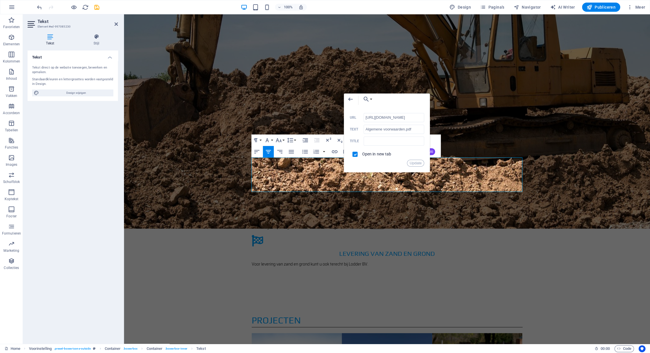
scroll to position [0, 128]
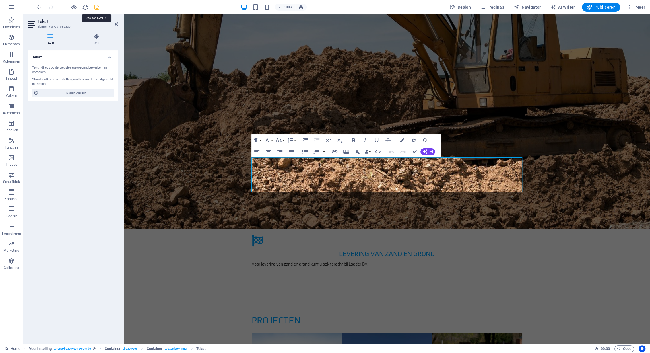
click at [98, 7] on icon "save" at bounding box center [97, 7] width 7 height 7
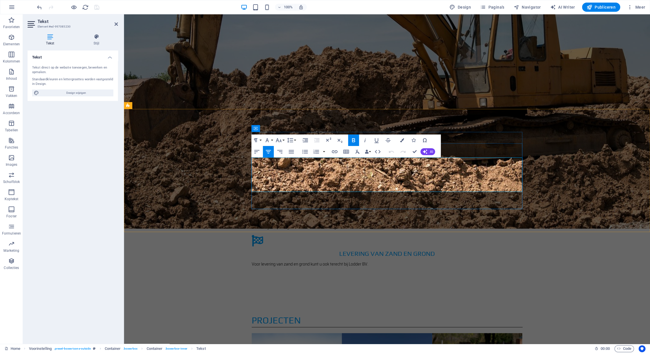
click at [389, 167] on icon "button" at bounding box center [387, 166] width 7 height 7
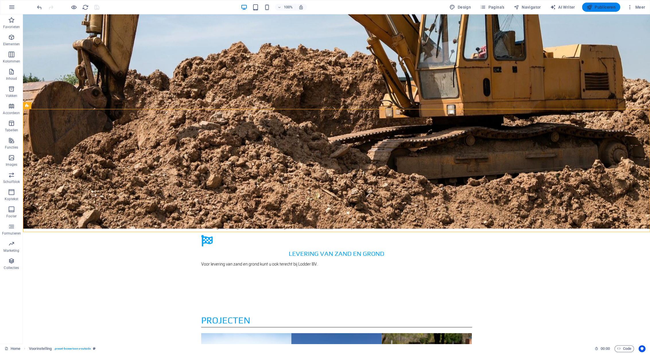
click at [604, 7] on span "Publiceren" at bounding box center [601, 7] width 29 height 6
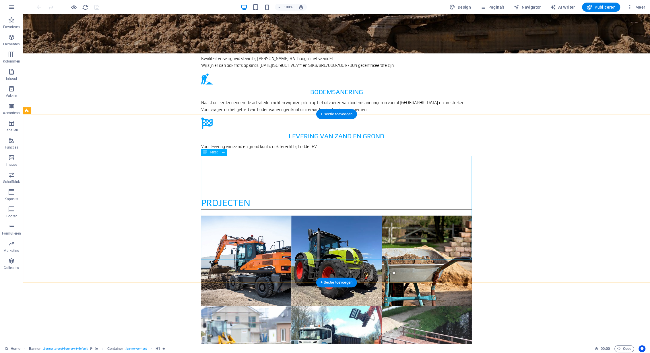
scroll to position [956, 0]
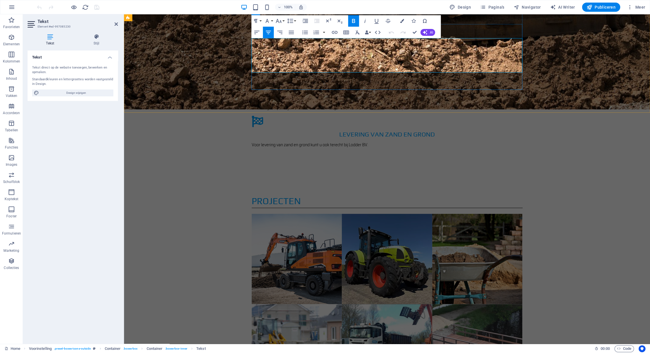
click at [388, 46] on icon "button" at bounding box center [387, 47] width 4 height 4
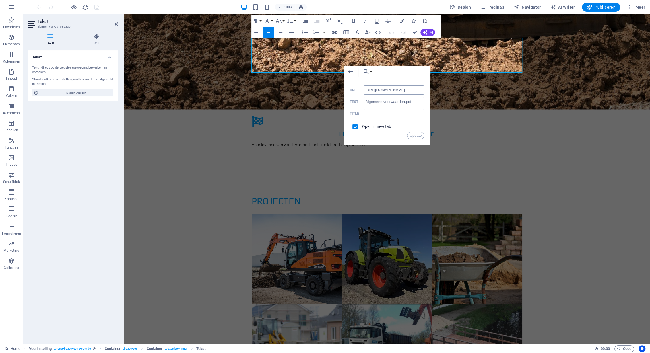
scroll to position [0, 0]
drag, startPoint x: 420, startPoint y: 90, endPoint x: 343, endPoint y: 90, distance: 76.4
click at [364, 90] on input "https://cdn1.site-media.eu/images/document/19745776/Algemenevoorwaarden-SKxjXNP…" at bounding box center [394, 90] width 61 height 9
click at [417, 103] on input "Algemene voorwaarden.pdf" at bounding box center [394, 101] width 61 height 9
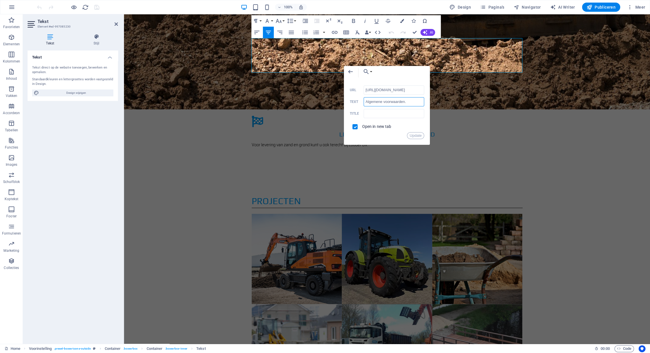
type input "Algemene voorwaarden"
click at [417, 137] on button "Update" at bounding box center [415, 135] width 17 height 7
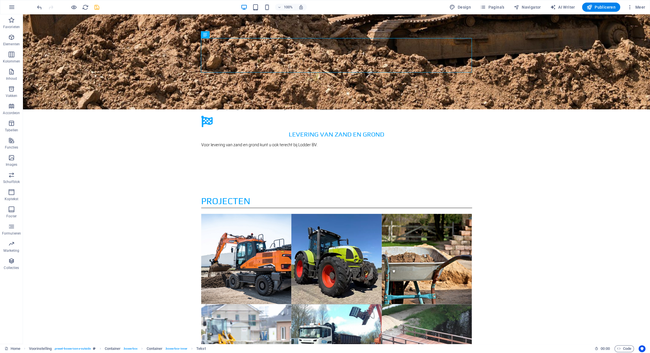
click at [96, 7] on icon "save" at bounding box center [97, 7] width 7 height 7
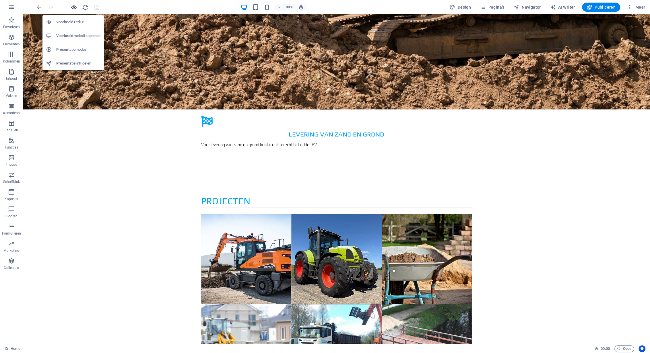
click at [75, 8] on icon "button" at bounding box center [74, 7] width 7 height 7
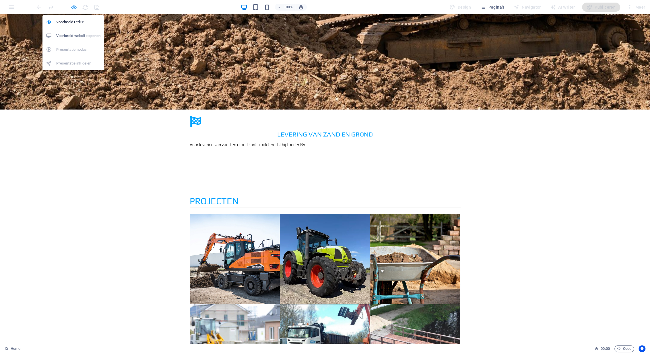
click at [73, 7] on icon "button" at bounding box center [74, 7] width 7 height 7
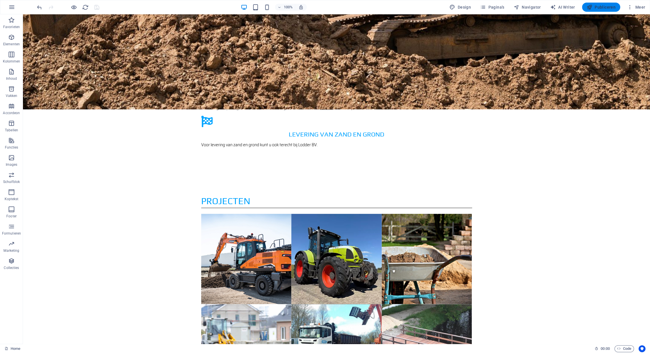
click at [600, 7] on span "Publiceren" at bounding box center [601, 7] width 29 height 6
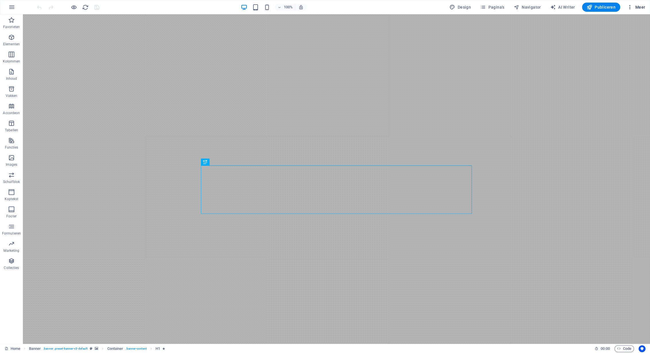
click at [640, 7] on span "Meer" at bounding box center [636, 7] width 18 height 6
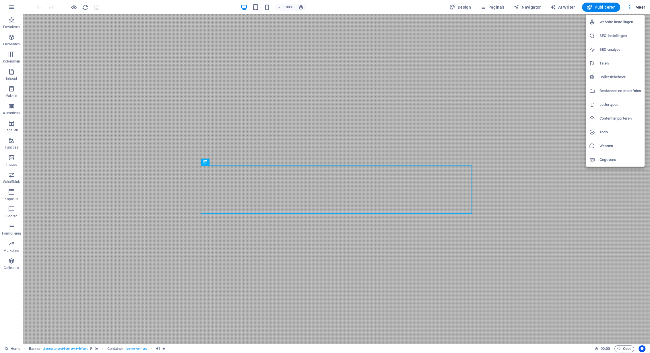
click at [621, 23] on h6 "Website-instellingen" at bounding box center [621, 22] width 42 height 7
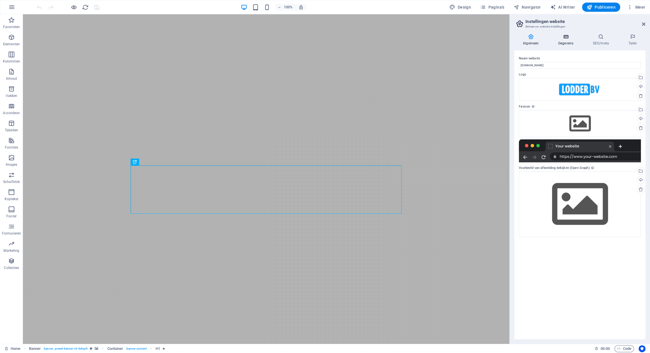
click at [563, 40] on h4 "Gegevens" at bounding box center [567, 40] width 35 height 12
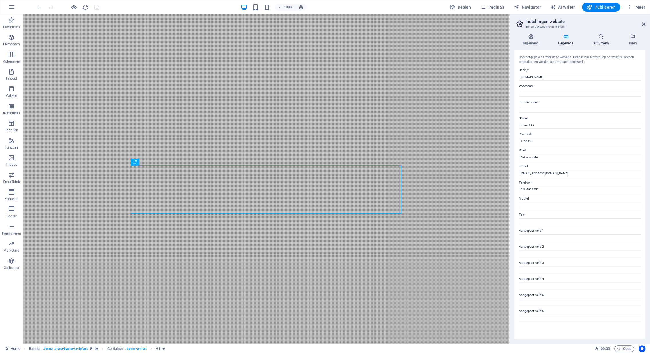
click at [602, 40] on h4 "SEO/meta" at bounding box center [603, 40] width 36 height 12
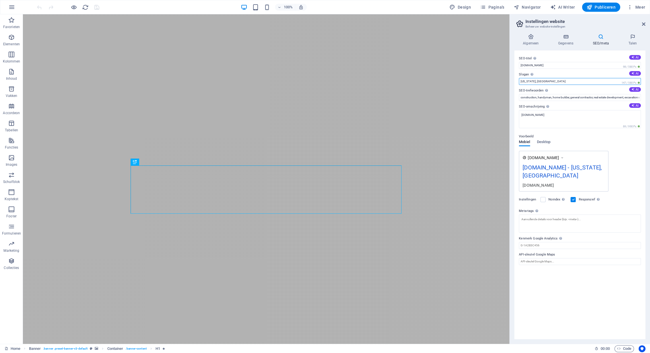
drag, startPoint x: 534, startPoint y: 82, endPoint x: 461, endPoint y: 82, distance: 72.9
click at [519, 82] on input "[US_STATE], [GEOGRAPHIC_DATA]" at bounding box center [580, 81] width 122 height 7
type input "Sloop- en grondwerkbedfrijf"
click at [523, 98] on input "construction, handyman, home builder, general contractor, real estate developme…" at bounding box center [580, 97] width 122 height 7
type input "Sloop grondwerk"
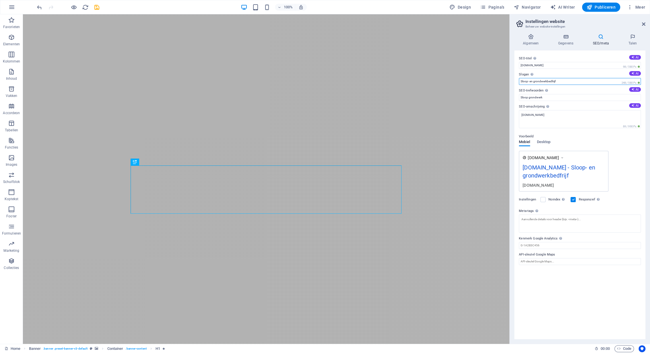
click at [568, 80] on input "Sloop- en grondwerkbedfrijf" at bounding box center [580, 81] width 122 height 7
drag, startPoint x: 534, startPoint y: 82, endPoint x: 559, endPoint y: 81, distance: 25.0
click at [559, 81] on input "Sloop- en grondwerkbedrijf" at bounding box center [580, 81] width 122 height 7
type input "Sloop- en grondwerkbedrijf"
drag, startPoint x: 593, startPoint y: 97, endPoint x: 557, endPoint y: 98, distance: 35.9
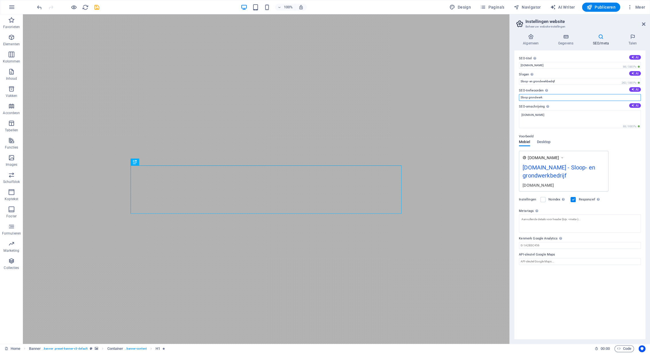
click at [592, 97] on input "Sloop grondwerk" at bounding box center [580, 97] width 122 height 7
drag, startPoint x: 528, startPoint y: 98, endPoint x: 570, endPoint y: 98, distance: 41.4
click at [570, 98] on input "Sloop grondwerk" at bounding box center [580, 97] width 122 height 7
paste input "bedrijf"
type input "Sloop grondwerkbedrijf lodder zuiderwoude"
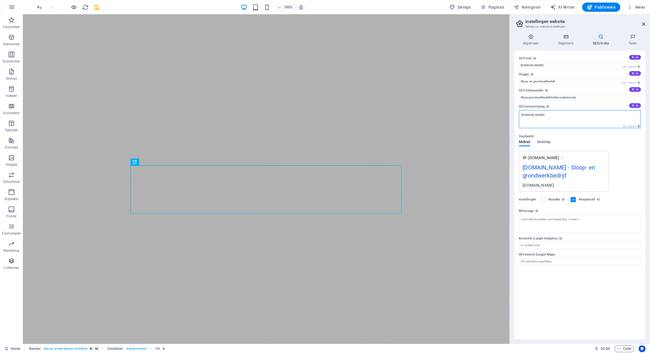
click at [559, 121] on textarea "[DOMAIN_NAME]" at bounding box center [580, 119] width 122 height 18
click at [546, 145] on span "Desktop" at bounding box center [544, 143] width 14 height 8
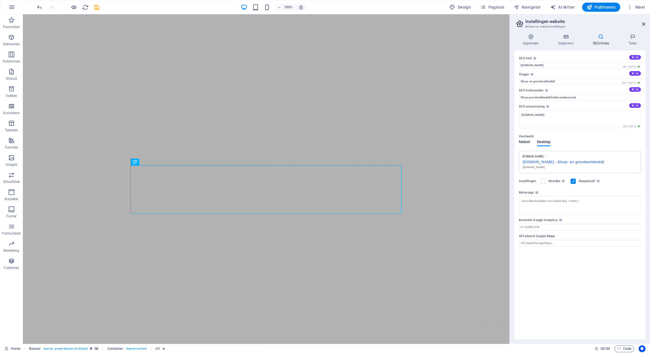
click at [525, 142] on span "Mobiel" at bounding box center [524, 143] width 11 height 8
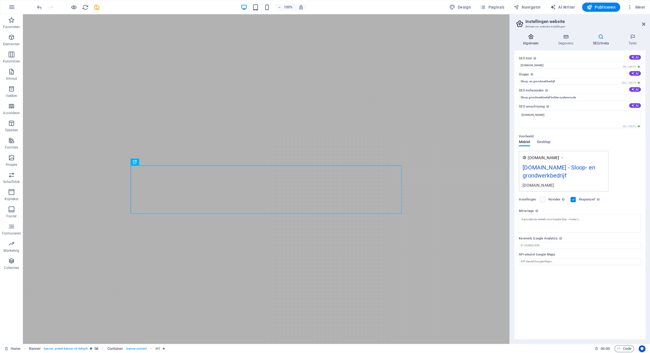
click at [532, 38] on icon at bounding box center [531, 37] width 33 height 6
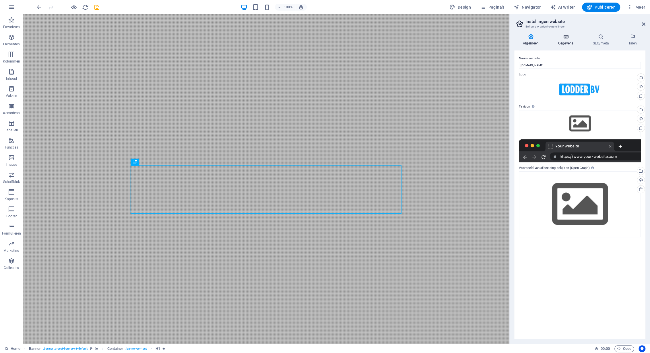
click at [571, 38] on icon at bounding box center [566, 37] width 32 height 6
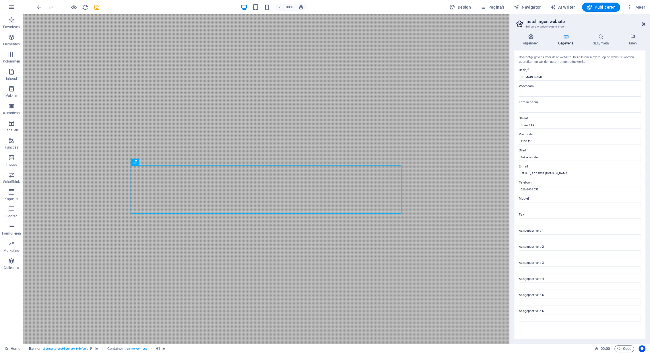
click at [645, 24] on icon at bounding box center [643, 24] width 3 height 5
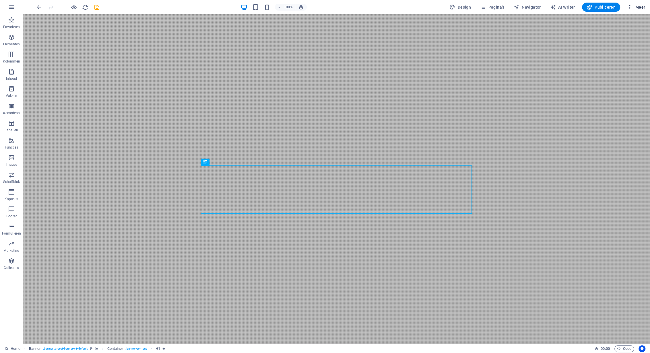
click at [641, 8] on span "Meer" at bounding box center [636, 7] width 18 height 6
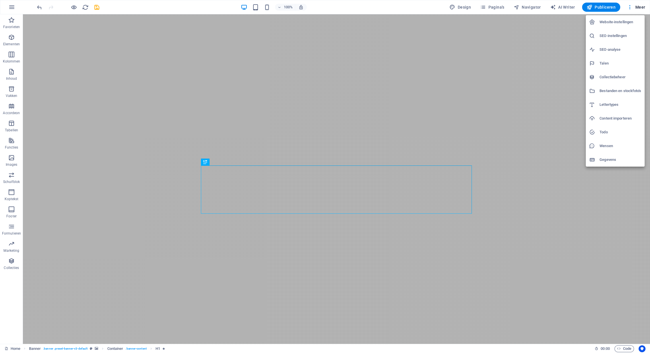
click at [624, 22] on h6 "Website-instellingen" at bounding box center [621, 22] width 42 height 7
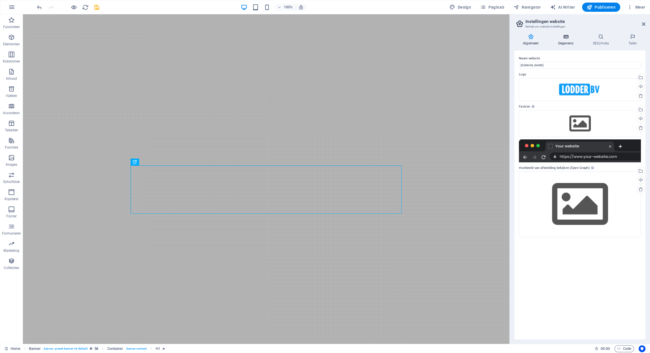
drag, startPoint x: 569, startPoint y: 39, endPoint x: 584, endPoint y: 38, distance: 15.3
click at [570, 39] on icon at bounding box center [566, 37] width 32 height 6
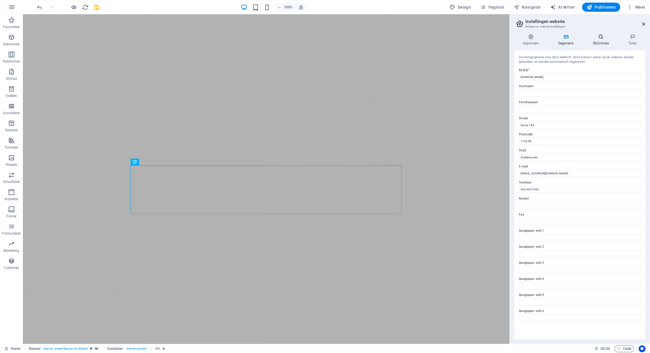
click at [600, 39] on icon at bounding box center [601, 37] width 33 height 6
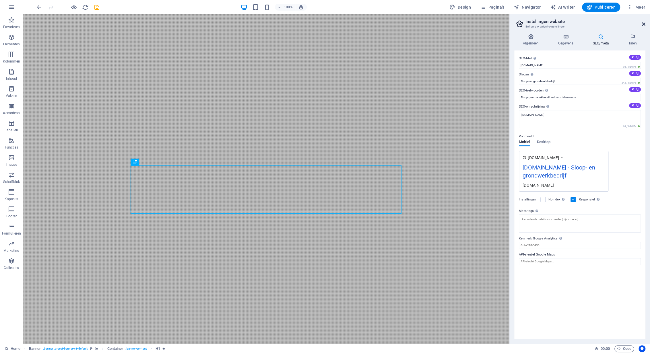
drag, startPoint x: 644, startPoint y: 26, endPoint x: 621, endPoint y: 11, distance: 27.7
click at [644, 26] on icon at bounding box center [643, 24] width 3 height 5
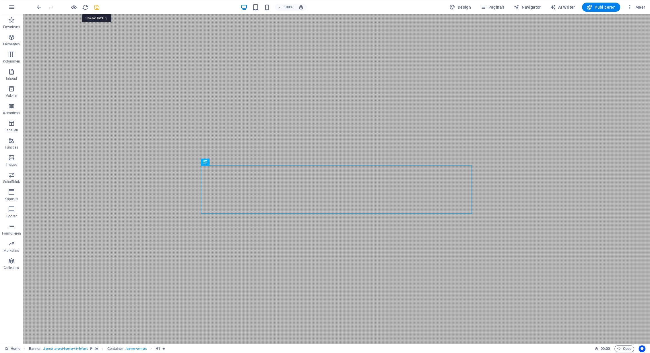
click at [94, 8] on icon "save" at bounding box center [97, 7] width 7 height 7
click at [598, 7] on span "Publiceren" at bounding box center [601, 7] width 29 height 6
click at [640, 7] on span "Meer" at bounding box center [636, 7] width 18 height 6
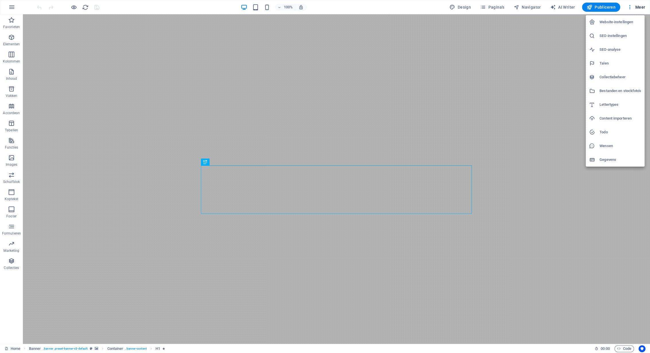
click at [615, 20] on h6 "Website-instellingen" at bounding box center [621, 22] width 42 height 7
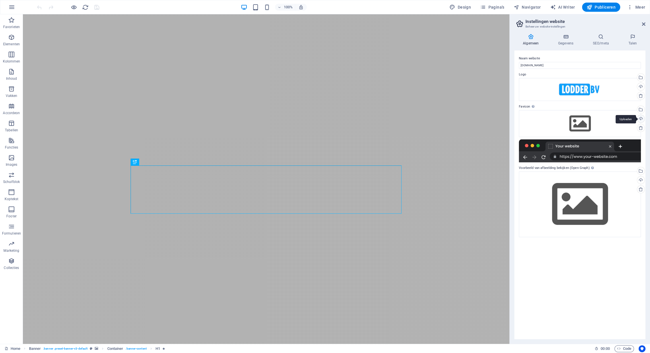
click at [643, 119] on div "Uploaden" at bounding box center [640, 119] width 9 height 9
click at [641, 109] on div "Selecteer bestanden uit Bestandsbeheer, stockfoto's, of upload een of meer best…" at bounding box center [640, 110] width 9 height 9
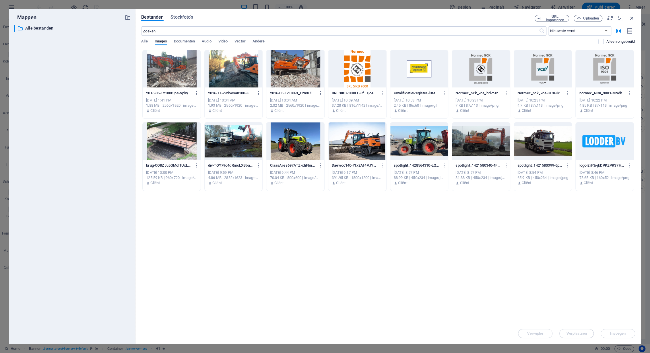
click at [576, 136] on div at bounding box center [605, 141] width 58 height 37
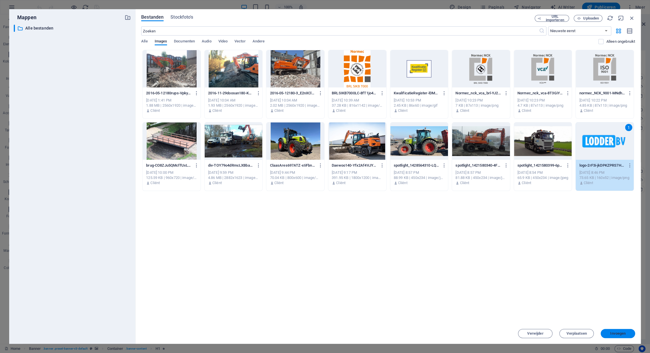
click at [617, 334] on span "Invoegen" at bounding box center [618, 333] width 16 height 3
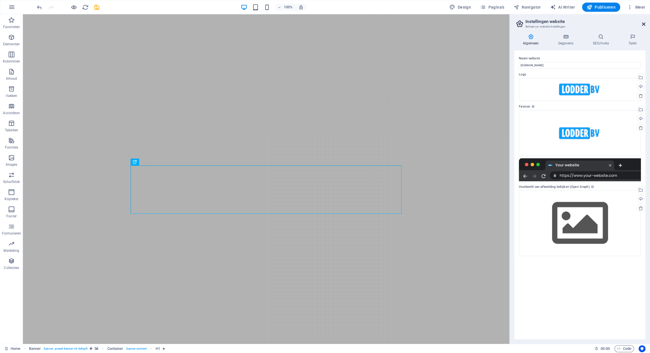
click at [644, 25] on icon at bounding box center [643, 24] width 3 height 5
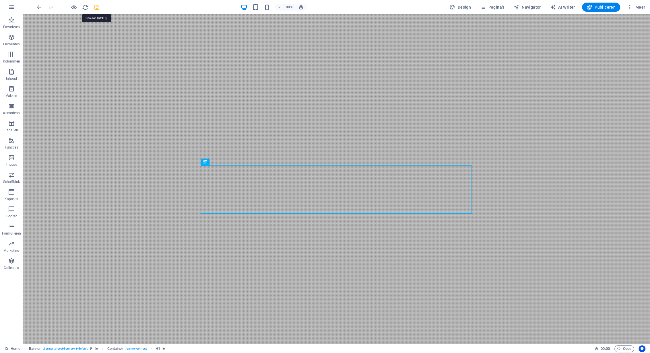
click at [100, 7] on icon "save" at bounding box center [97, 7] width 7 height 7
click at [605, 7] on span "Publiceren" at bounding box center [601, 7] width 29 height 6
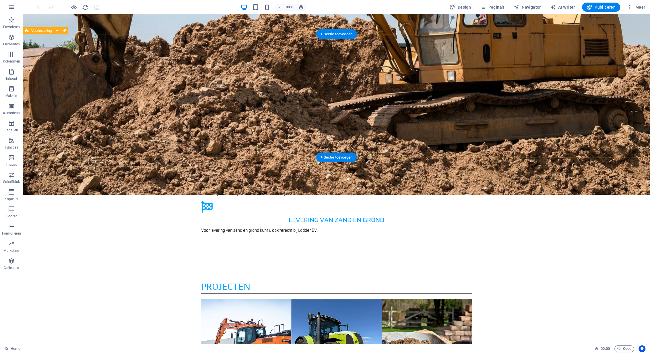
scroll to position [866, 0]
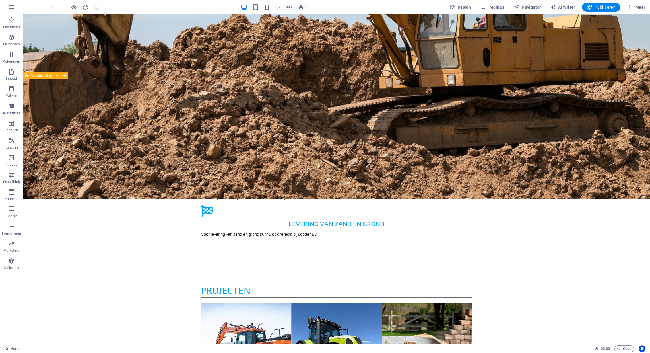
click at [38, 76] on span "Voorinstelling" at bounding box center [41, 75] width 20 height 3
click at [59, 75] on icon at bounding box center [57, 76] width 3 height 6
click at [65, 76] on icon at bounding box center [64, 76] width 3 height 6
select select "px"
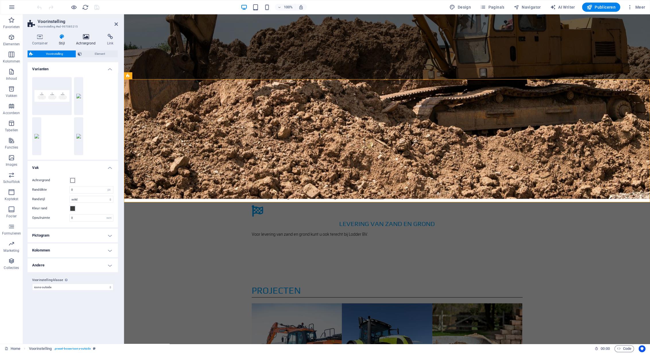
click at [86, 40] on h4 "Achtergrond" at bounding box center [87, 40] width 31 height 12
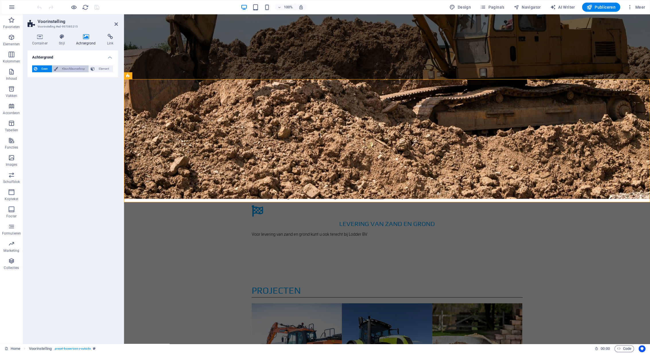
click at [70, 71] on span "Kleur/kleurverloop" at bounding box center [74, 68] width 28 height 7
click at [34, 92] on span at bounding box center [36, 92] width 6 height 6
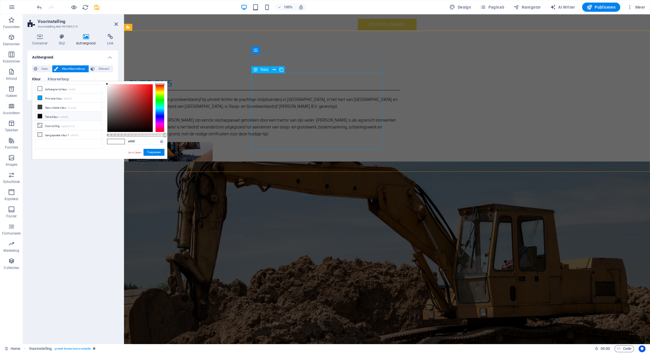
scroll to position [269, 0]
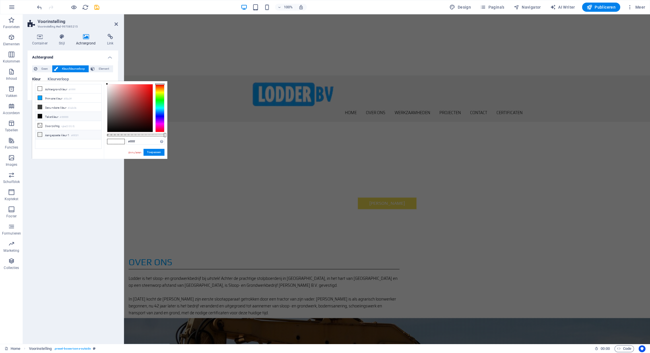
click at [51, 133] on li "Aangepaste kleur 1 #f0f2f1" at bounding box center [68, 134] width 66 height 9
type input "#f0f2f1"
click at [155, 152] on button "Toepassen" at bounding box center [154, 152] width 21 height 7
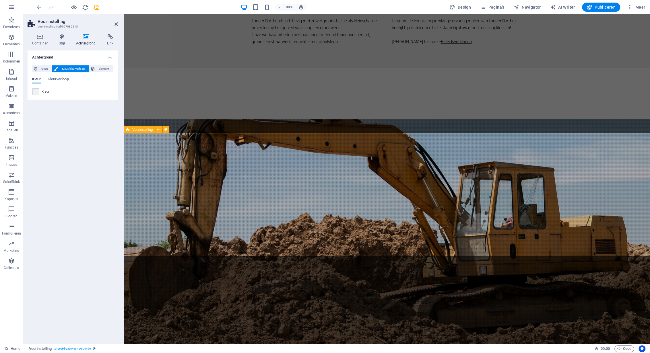
scroll to position [828, 0]
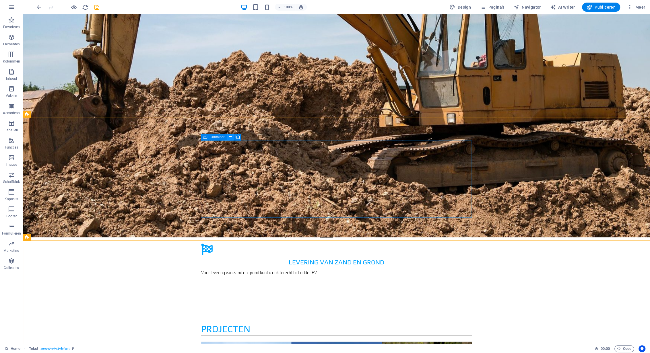
click at [232, 138] on button at bounding box center [230, 137] width 7 height 7
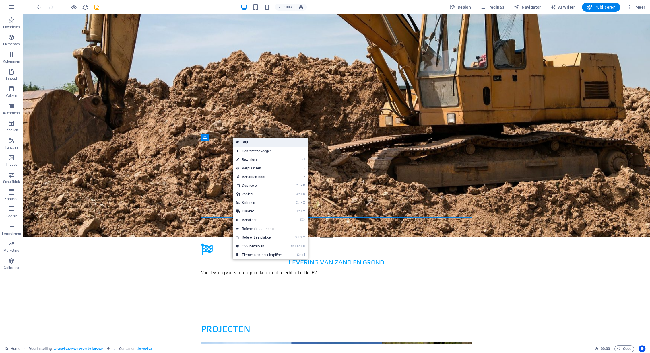
click at [246, 142] on link "Stijl" at bounding box center [270, 142] width 75 height 9
select select "px"
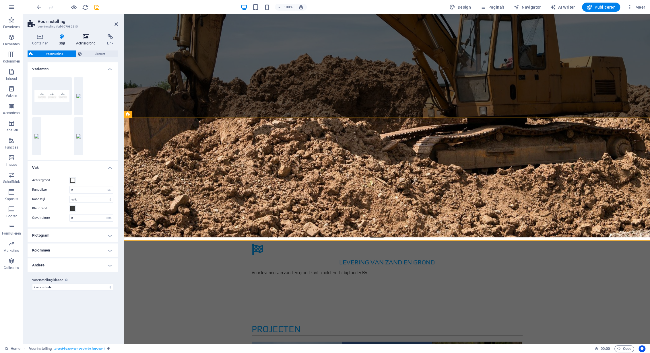
click at [86, 38] on icon at bounding box center [86, 37] width 29 height 6
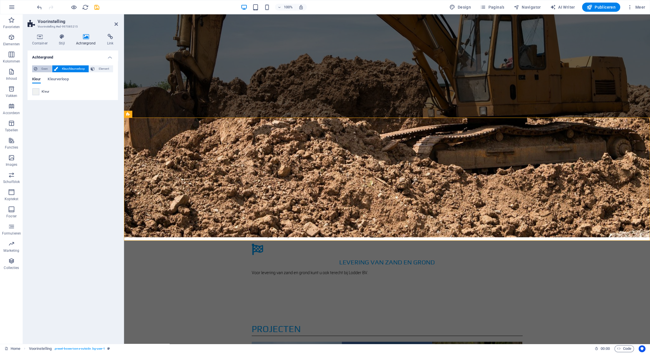
click at [40, 70] on span "Geen" at bounding box center [44, 68] width 11 height 7
click at [68, 69] on span "Kleur/kleurverloop" at bounding box center [74, 68] width 28 height 7
click at [103, 69] on span "Element" at bounding box center [103, 68] width 15 height 7
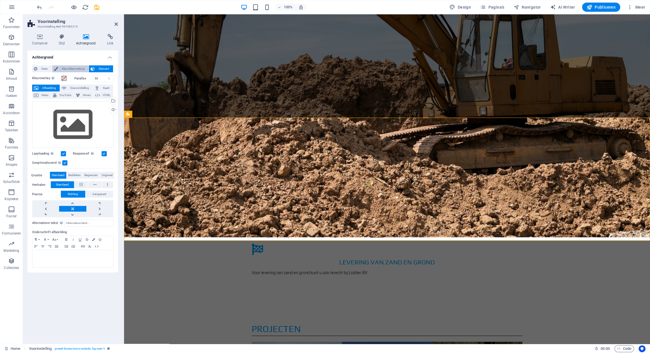
click at [80, 69] on span "Kleur/kleurverloop" at bounding box center [74, 68] width 28 height 7
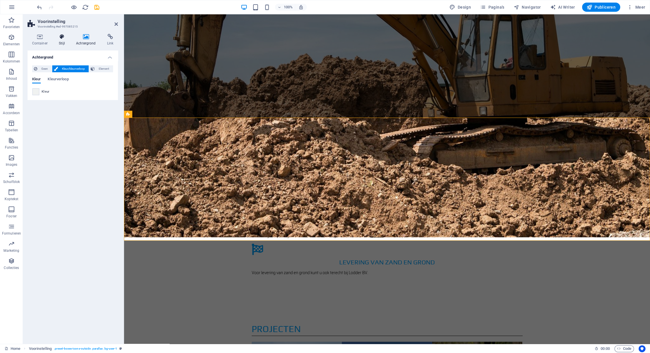
click at [61, 38] on icon at bounding box center [62, 37] width 15 height 6
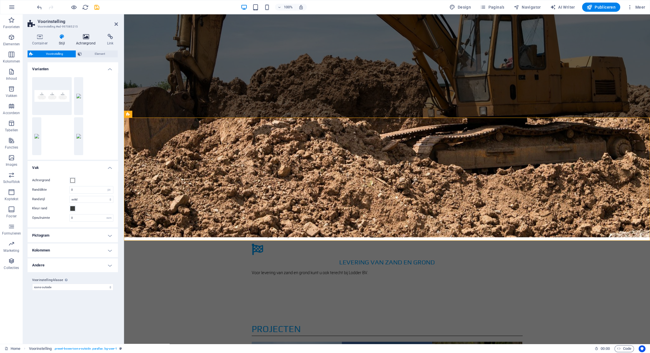
click at [85, 36] on icon at bounding box center [86, 37] width 29 height 6
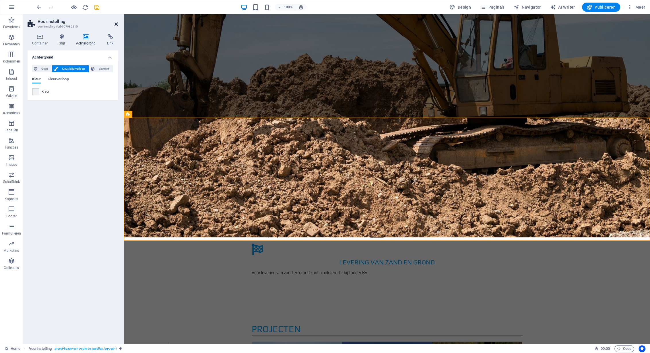
drag, startPoint x: 117, startPoint y: 24, endPoint x: 93, endPoint y: 9, distance: 27.3
click at [117, 24] on icon at bounding box center [116, 24] width 3 height 5
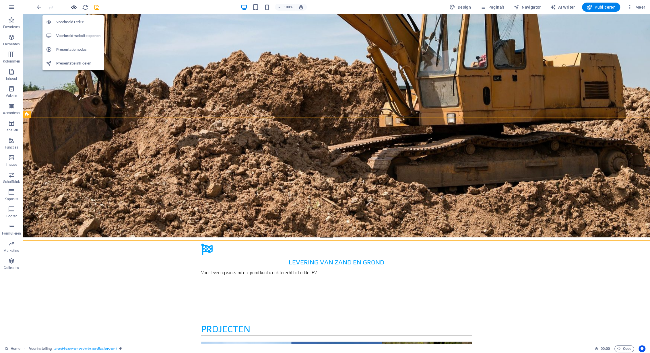
click at [74, 7] on icon "button" at bounding box center [74, 7] width 7 height 7
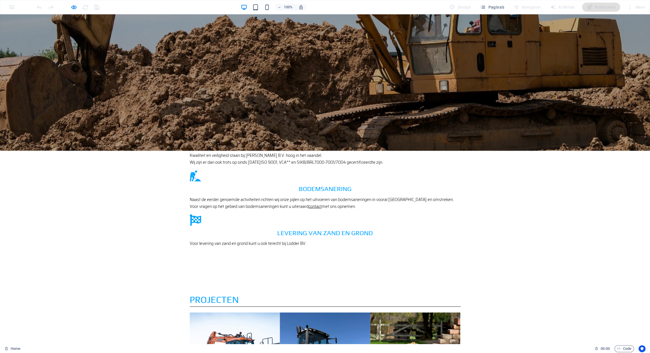
scroll to position [857, 0]
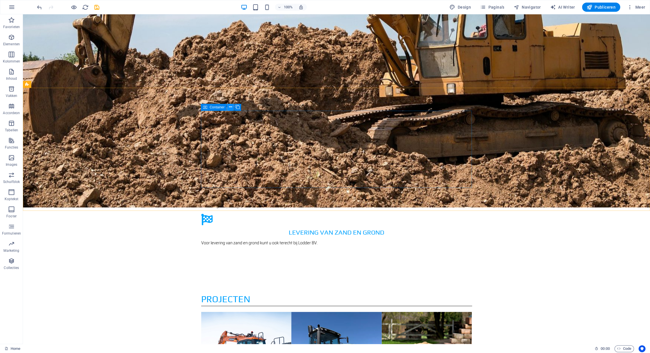
click at [231, 107] on icon at bounding box center [230, 107] width 3 height 6
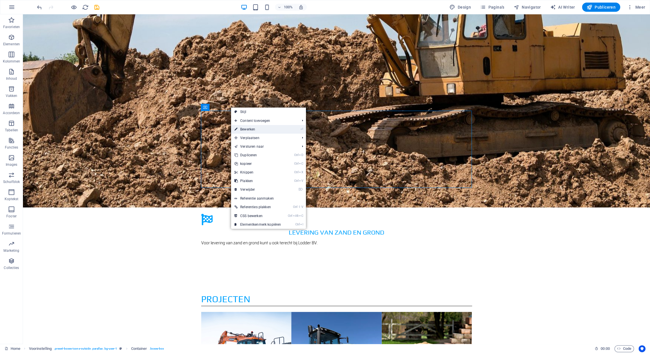
click at [256, 129] on link "⏎ Bewerken" at bounding box center [257, 129] width 53 height 9
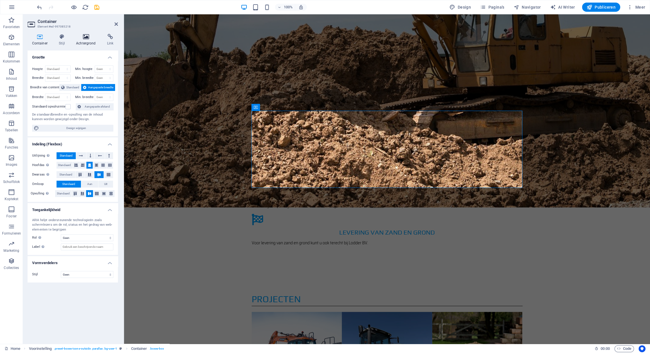
click at [86, 38] on icon at bounding box center [86, 37] width 29 height 6
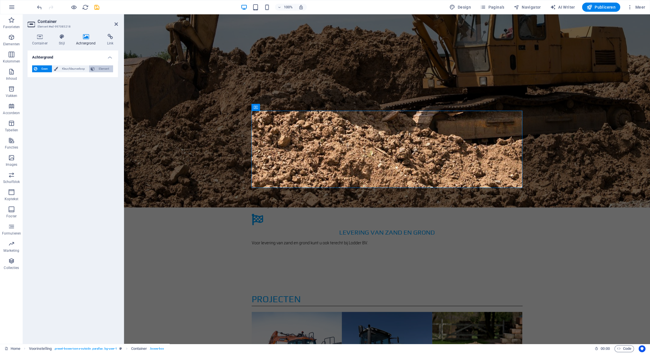
click at [103, 68] on span "Element" at bounding box center [103, 68] width 15 height 7
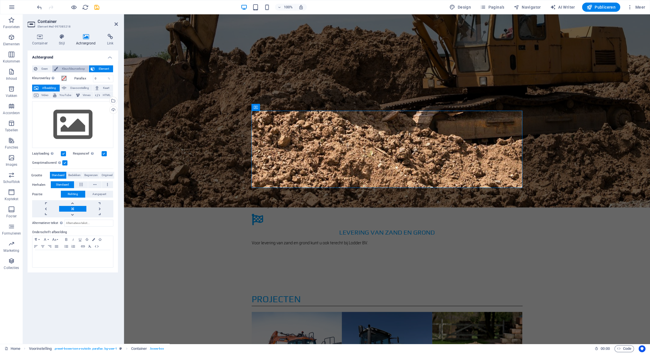
click at [81, 68] on span "Kleur/kleurverloop" at bounding box center [74, 68] width 28 height 7
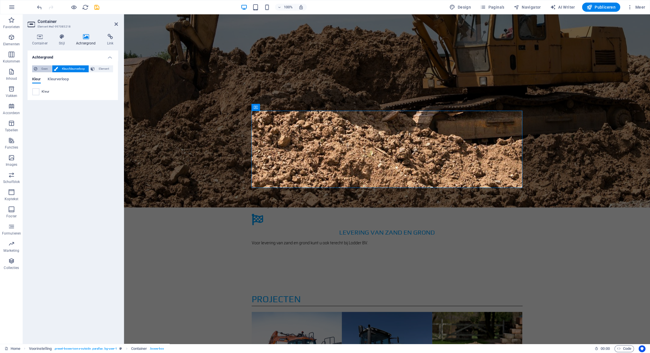
click at [42, 69] on span "Geen" at bounding box center [44, 68] width 11 height 7
click at [62, 40] on h4 "Stijl" at bounding box center [63, 40] width 17 height 12
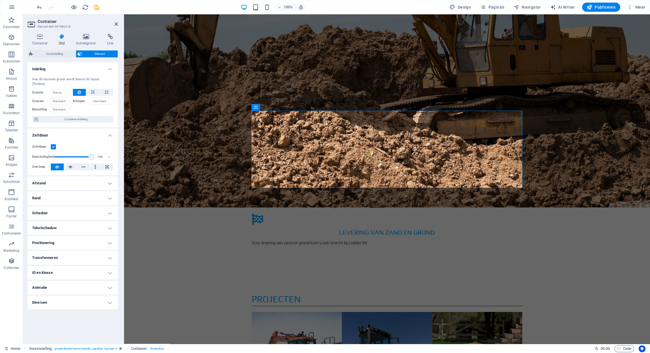
click at [53, 144] on label at bounding box center [53, 146] width 5 height 5
click at [0, 0] on input "Zichtbaar" at bounding box center [0, 0] width 0 height 0
click at [53, 144] on label at bounding box center [53, 146] width 5 height 5
click at [0, 0] on input "Zichtbaar" at bounding box center [0, 0] width 0 height 0
drag, startPoint x: 90, startPoint y: 152, endPoint x: 64, endPoint y: 152, distance: 25.6
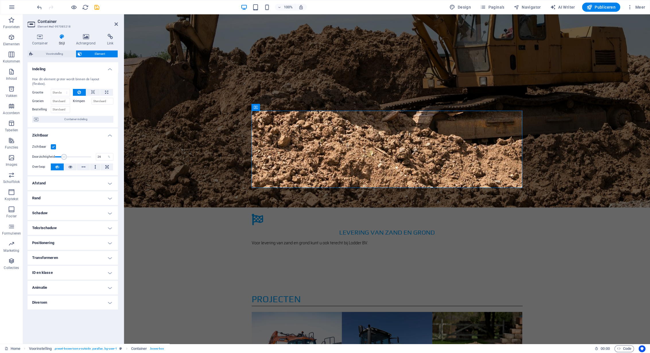
click at [64, 154] on span at bounding box center [64, 157] width 6 height 6
type input "100"
drag, startPoint x: 64, startPoint y: 152, endPoint x: 97, endPoint y: 151, distance: 33.0
click at [97, 153] on div "Doorzichtigheid 100 %" at bounding box center [72, 157] width 81 height 9
click at [45, 297] on h4 "Diversen" at bounding box center [73, 303] width 90 height 14
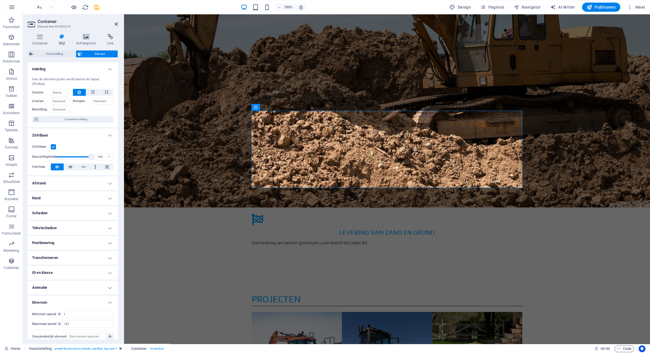
click at [45, 297] on h4 "Diversen" at bounding box center [73, 301] width 90 height 10
click at [40, 39] on icon at bounding box center [40, 37] width 25 height 6
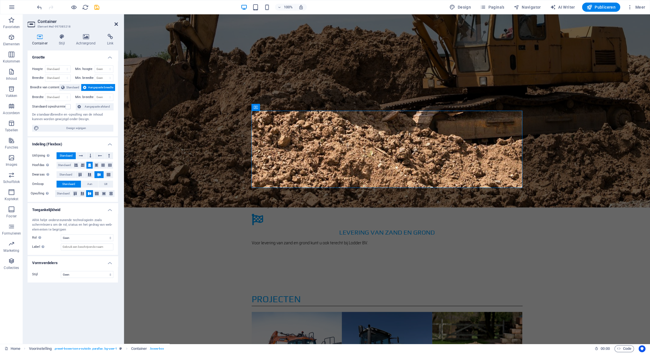
click at [115, 24] on header "Container Element #ed-997085218" at bounding box center [73, 21] width 90 height 15
click at [117, 23] on icon at bounding box center [116, 24] width 3 height 5
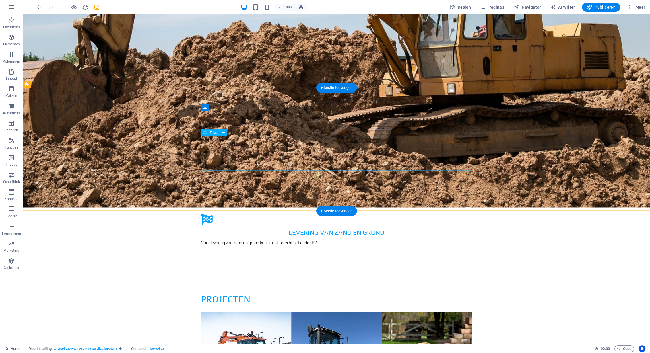
click at [231, 107] on icon at bounding box center [230, 107] width 3 height 6
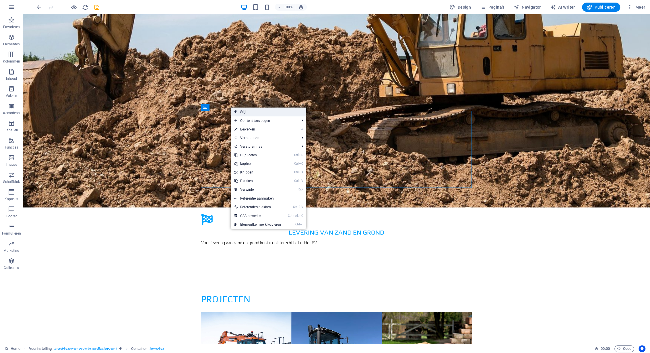
click at [247, 111] on link "Stijl" at bounding box center [268, 112] width 75 height 9
select select "px"
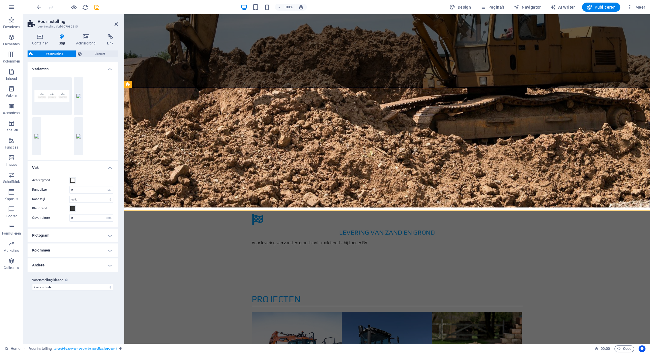
click at [49, 267] on h4 "Andere" at bounding box center [73, 266] width 90 height 14
drag, startPoint x: 49, startPoint y: 267, endPoint x: 48, endPoint y: 260, distance: 6.9
click at [49, 266] on h4 "Andere" at bounding box center [73, 264] width 90 height 10
click at [47, 251] on h4 "Kolommen" at bounding box center [73, 251] width 90 height 14
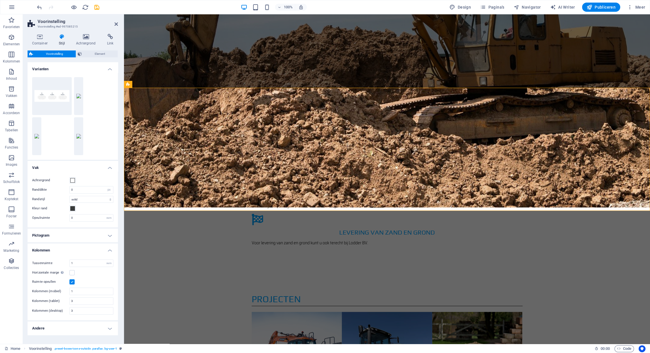
click at [47, 251] on h4 "Kolommen" at bounding box center [73, 249] width 90 height 10
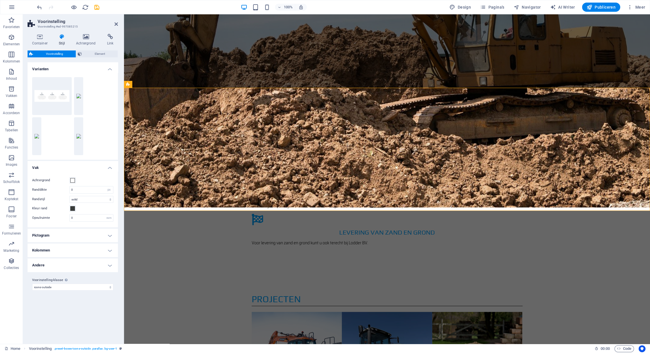
click at [46, 236] on h4 "Pictogram" at bounding box center [73, 236] width 90 height 14
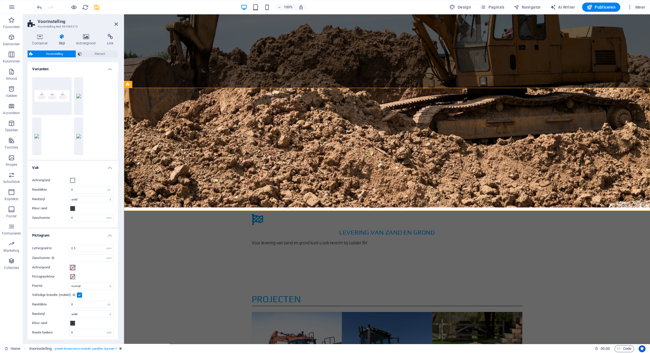
click at [72, 268] on span at bounding box center [72, 268] width 5 height 5
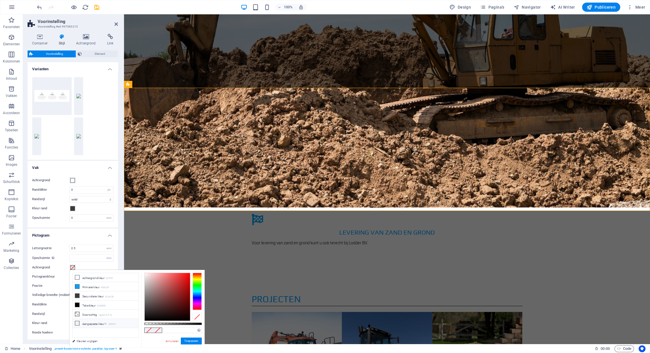
click at [78, 322] on icon at bounding box center [77, 324] width 4 height 4
type input "#f0f2f1"
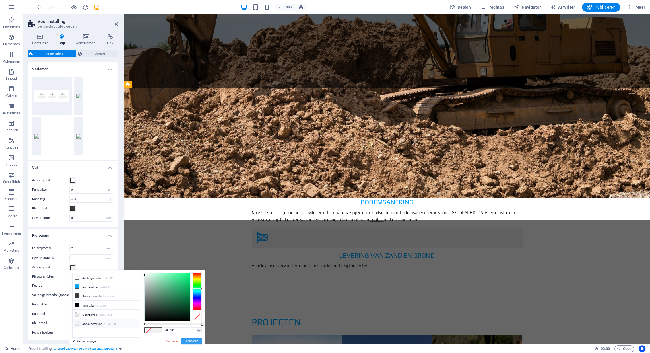
click at [191, 341] on button "Toepassen" at bounding box center [191, 341] width 21 height 7
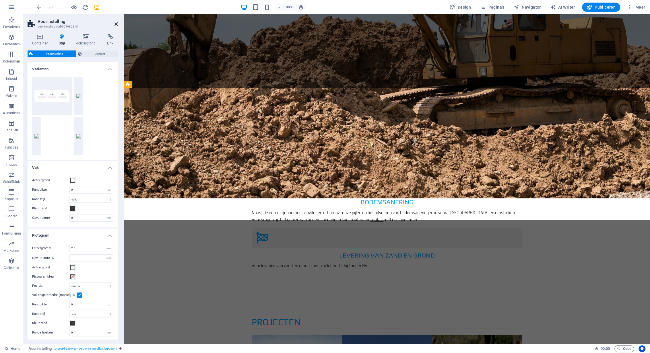
click at [115, 24] on icon at bounding box center [116, 24] width 3 height 5
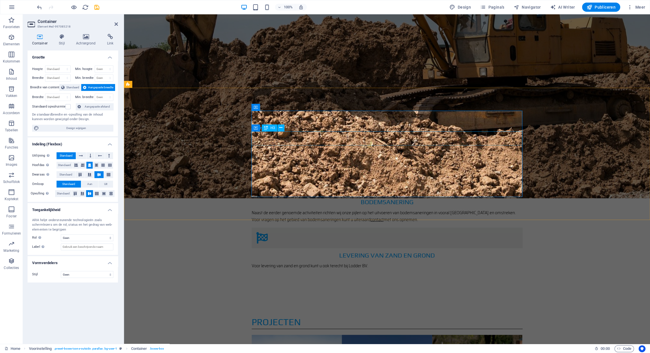
click at [281, 109] on icon at bounding box center [281, 107] width 3 height 6
click at [86, 40] on h4 "Achtergrond" at bounding box center [87, 40] width 31 height 12
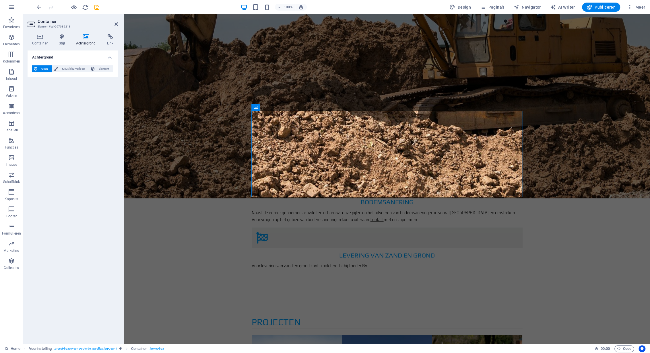
drag, startPoint x: 74, startPoint y: 69, endPoint x: 73, endPoint y: 89, distance: 19.9
click at [74, 69] on span "Kleur/kleurverloop" at bounding box center [74, 68] width 28 height 7
click at [35, 93] on span at bounding box center [36, 92] width 6 height 6
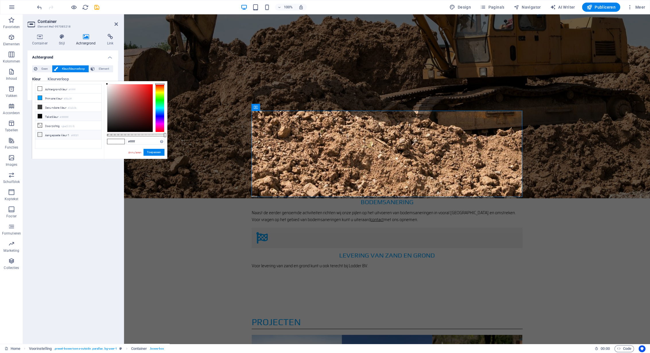
click at [40, 133] on icon at bounding box center [40, 135] width 4 height 4
type input "#f0f2f1"
click at [157, 152] on button "Toepassen" at bounding box center [154, 152] width 21 height 7
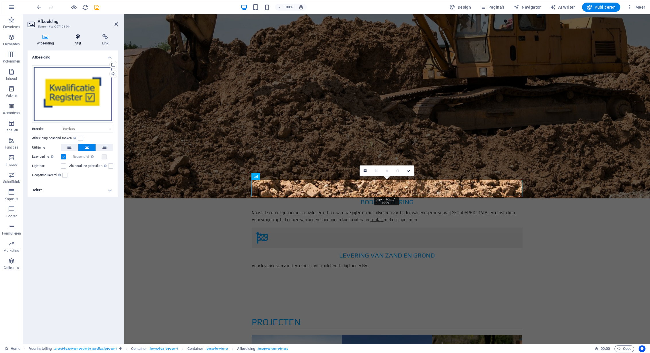
click at [80, 35] on icon at bounding box center [78, 37] width 25 height 6
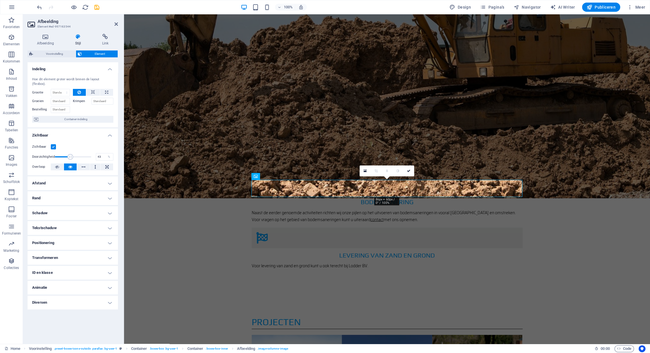
drag, startPoint x: 90, startPoint y: 152, endPoint x: 70, endPoint y: 152, distance: 20.1
click at [70, 154] on span at bounding box center [70, 157] width 6 height 6
type input "100"
drag, startPoint x: 80, startPoint y: 152, endPoint x: 120, endPoint y: 152, distance: 40.8
click at [120, 152] on div "Afbeelding Stijl Link Afbeelding Sleep bestanden hierheen, klik om bestanden te…" at bounding box center [73, 186] width 100 height 315
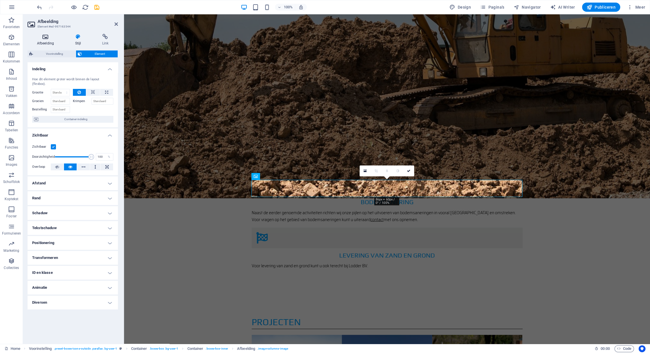
click at [45, 38] on icon at bounding box center [46, 37] width 36 height 6
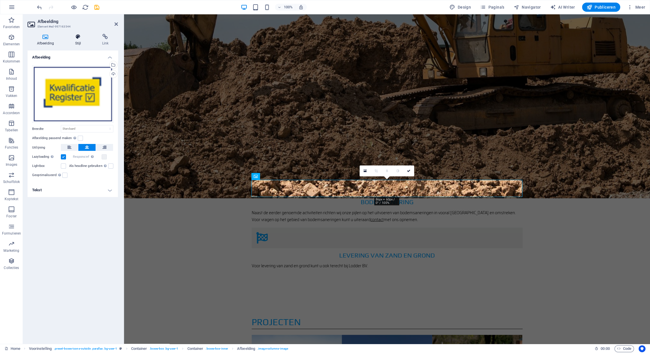
click at [80, 38] on icon at bounding box center [78, 37] width 25 height 6
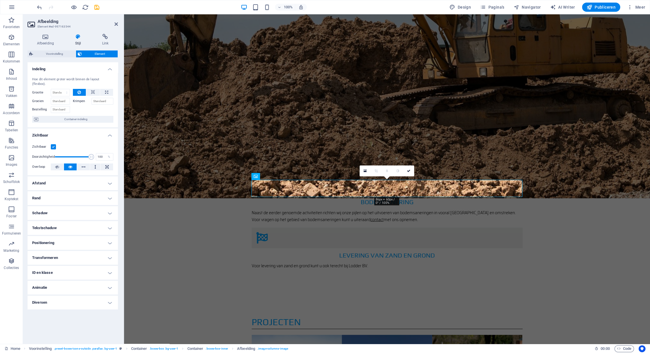
click at [54, 144] on label at bounding box center [53, 146] width 5 height 5
click at [0, 0] on input "Zichtbaar" at bounding box center [0, 0] width 0 height 0
click at [53, 144] on label at bounding box center [53, 146] width 5 height 5
click at [0, 0] on input "Zichtbaar" at bounding box center [0, 0] width 0 height 0
click at [47, 39] on icon at bounding box center [46, 37] width 36 height 6
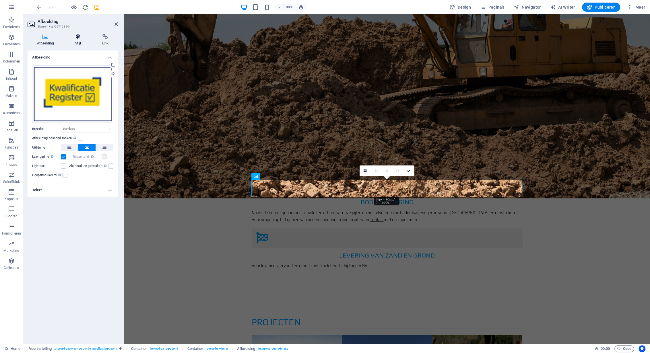
click at [80, 38] on icon at bounding box center [78, 37] width 25 height 6
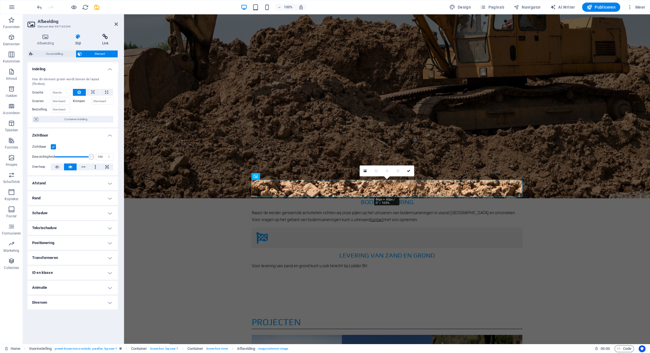
click at [106, 37] on icon at bounding box center [105, 37] width 25 height 6
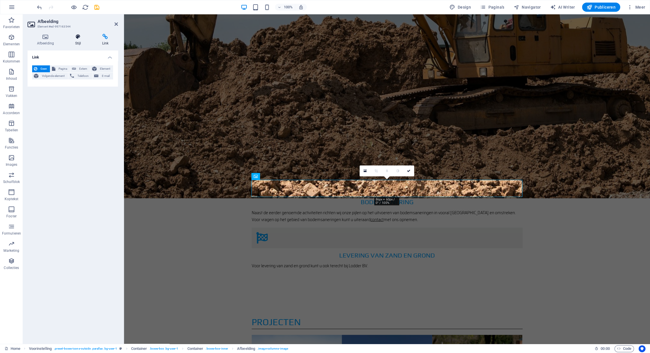
click at [79, 37] on icon at bounding box center [78, 37] width 25 height 6
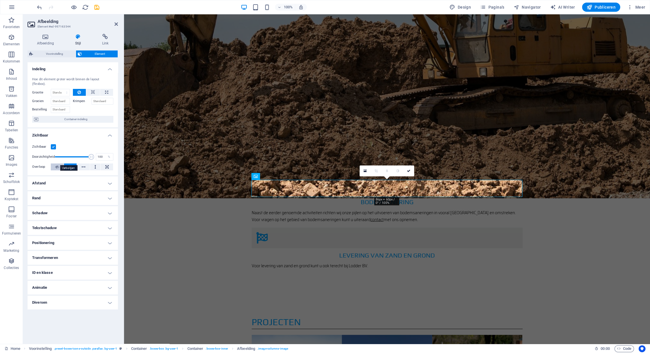
click at [59, 164] on icon at bounding box center [57, 167] width 4 height 7
click at [70, 164] on icon at bounding box center [70, 167] width 4 height 7
click at [53, 144] on label at bounding box center [53, 146] width 5 height 5
click at [0, 0] on input "Zichtbaar" at bounding box center [0, 0] width 0 height 0
click at [53, 144] on label at bounding box center [53, 146] width 5 height 5
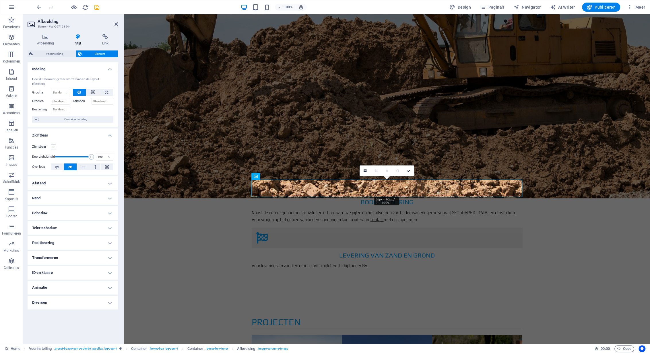
click at [0, 0] on input "Zichtbaar" at bounding box center [0, 0] width 0 height 0
click at [53, 144] on label at bounding box center [53, 146] width 5 height 5
click at [0, 0] on input "Zichtbaar" at bounding box center [0, 0] width 0 height 0
click at [53, 144] on label at bounding box center [53, 146] width 5 height 5
click at [0, 0] on input "Zichtbaar" at bounding box center [0, 0] width 0 height 0
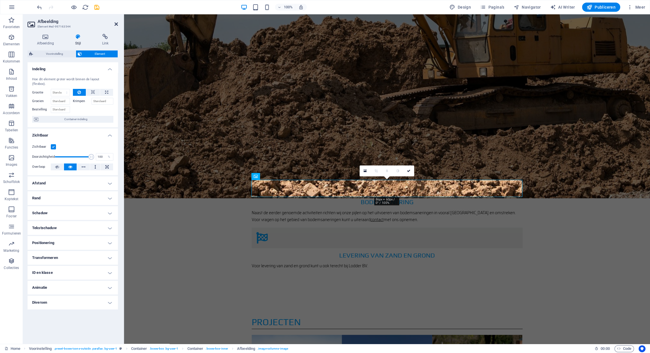
click at [116, 24] on icon at bounding box center [116, 24] width 3 height 5
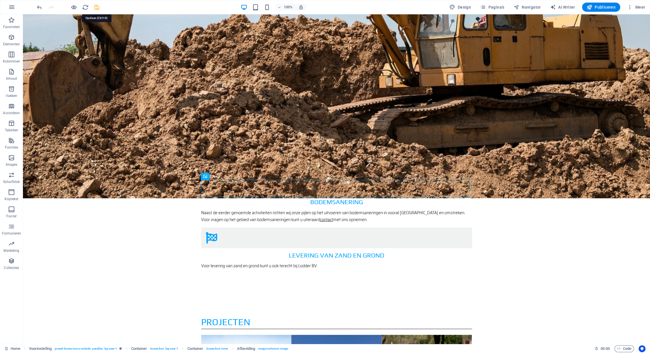
click at [96, 7] on icon "save" at bounding box center [97, 7] width 7 height 7
click at [600, 8] on span "Publiceren" at bounding box center [601, 7] width 29 height 6
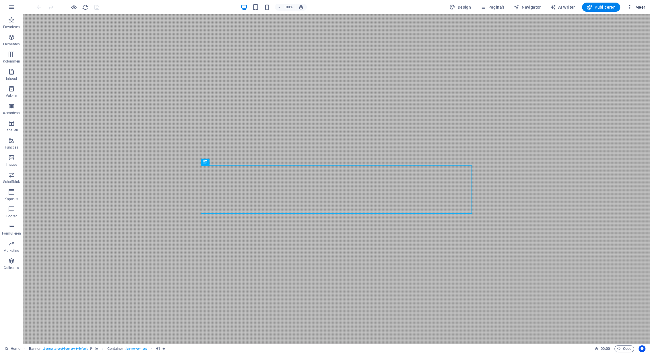
click at [642, 7] on span "Meer" at bounding box center [636, 7] width 18 height 6
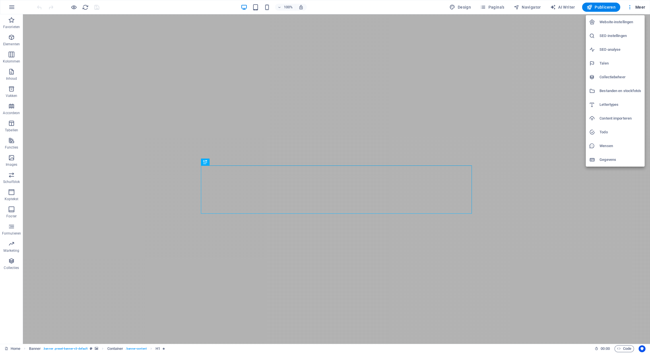
click at [608, 90] on h6 "Bestanden en stockfoto's" at bounding box center [621, 91] width 42 height 7
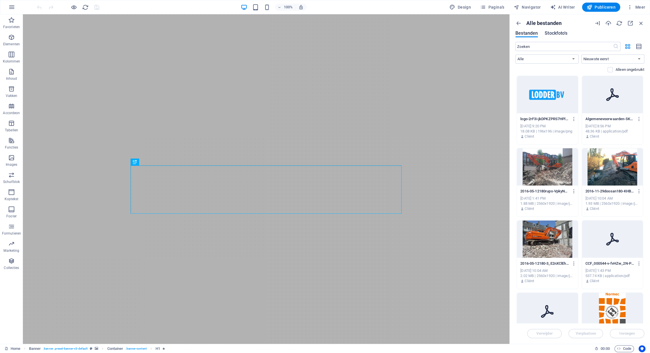
click at [556, 34] on span "Stockfoto's" at bounding box center [556, 33] width 23 height 7
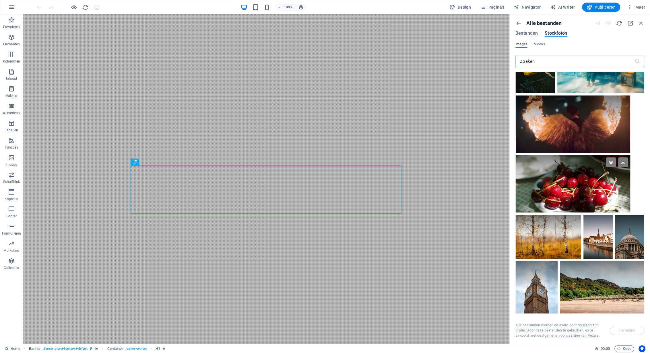
scroll to position [1351, 0]
click at [541, 44] on span "Video's" at bounding box center [539, 44] width 11 height 7
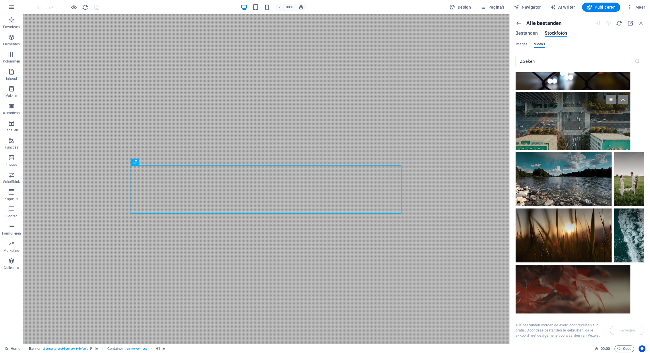
scroll to position [4797, 0]
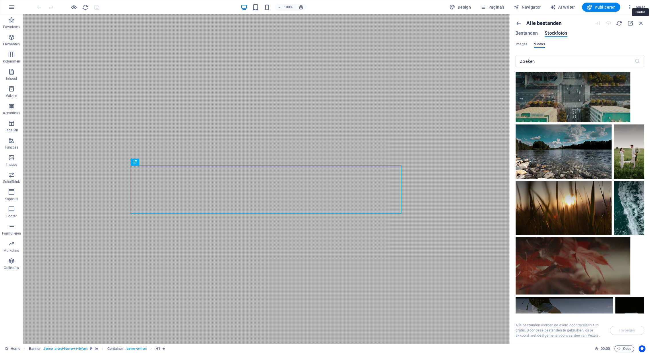
click at [642, 22] on icon "button" at bounding box center [641, 23] width 6 height 6
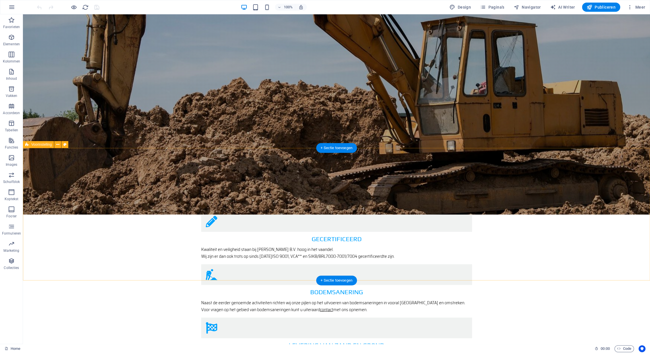
scroll to position [896, 0]
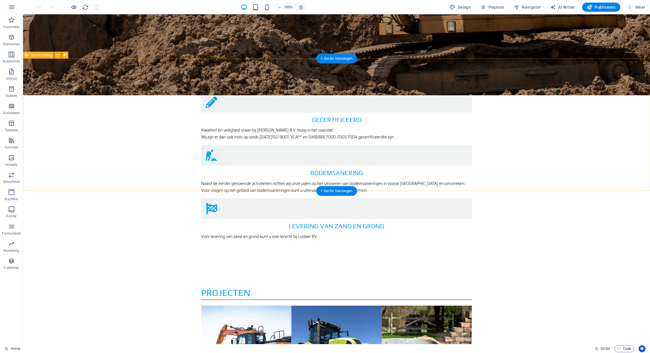
click at [59, 55] on icon at bounding box center [57, 55] width 3 height 6
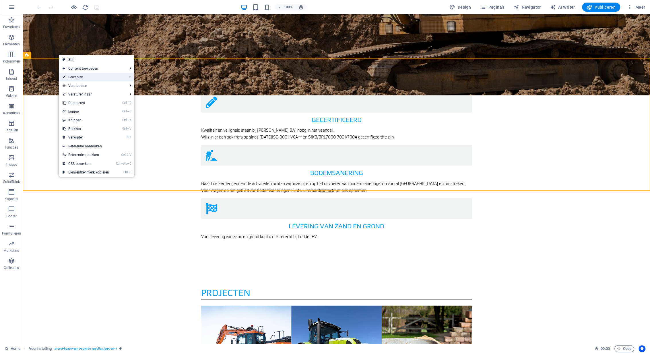
click at [83, 77] on link "⏎ Bewerken" at bounding box center [85, 77] width 53 height 9
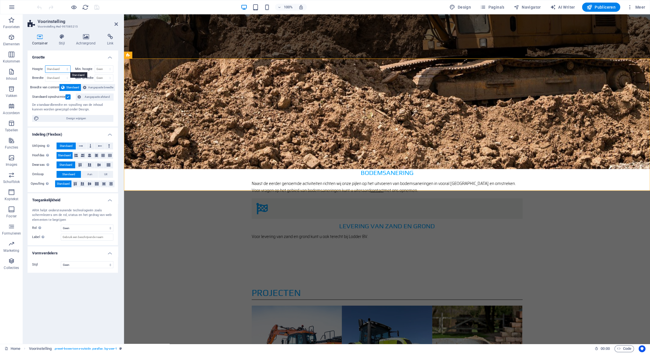
click at [45, 66] on select "Standaard px rem % vh vw" at bounding box center [57, 69] width 25 height 7
click at [56, 57] on h4 "Grootte" at bounding box center [73, 56] width 90 height 10
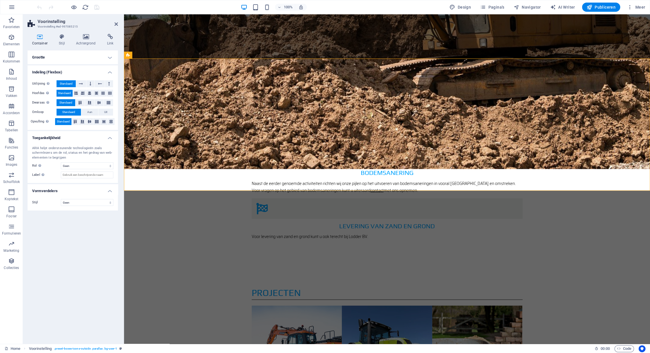
click at [56, 57] on h4 "Grootte" at bounding box center [73, 58] width 90 height 14
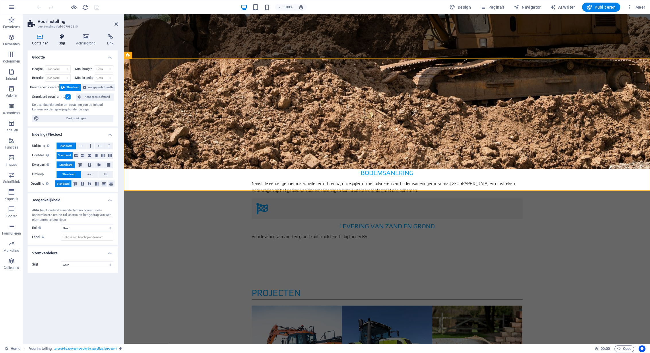
click at [62, 42] on h4 "Stijl" at bounding box center [63, 40] width 17 height 12
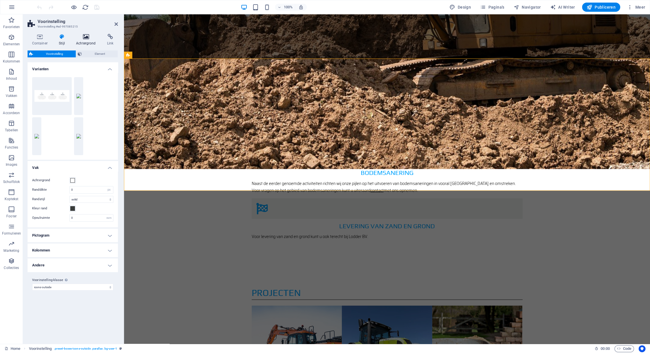
click at [86, 38] on icon at bounding box center [86, 37] width 29 height 6
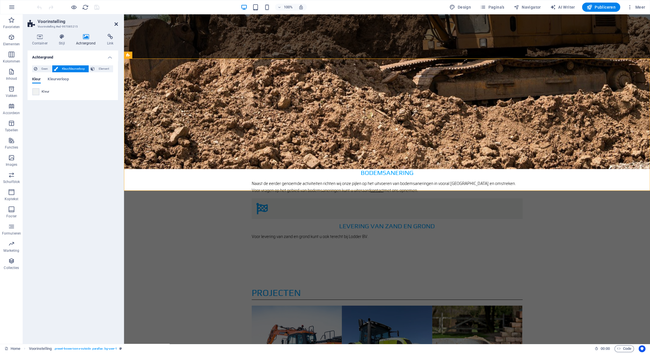
click at [117, 23] on icon at bounding box center [116, 24] width 3 height 5
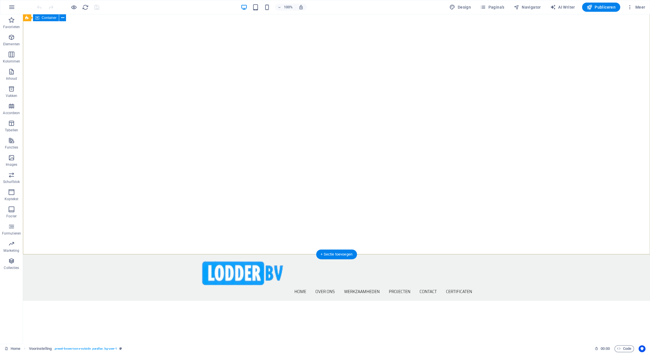
scroll to position [0, 0]
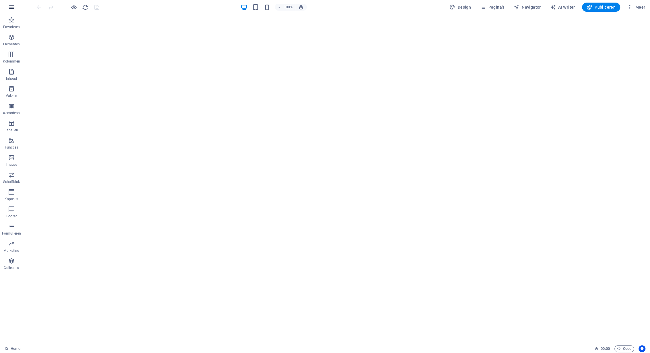
click at [13, 7] on icon "button" at bounding box center [11, 7] width 7 height 7
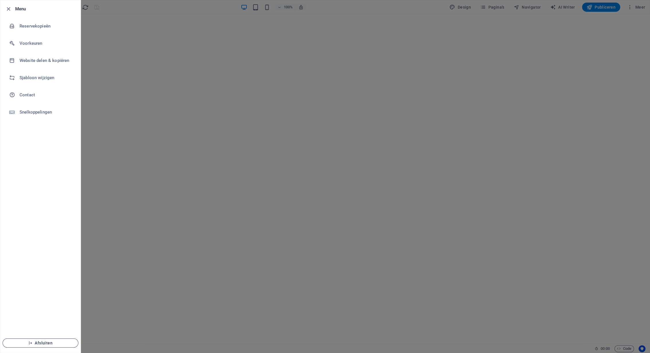
click at [46, 340] on button "Afsluiten" at bounding box center [41, 343] width 76 height 9
